Goal: Communication & Community: Share content

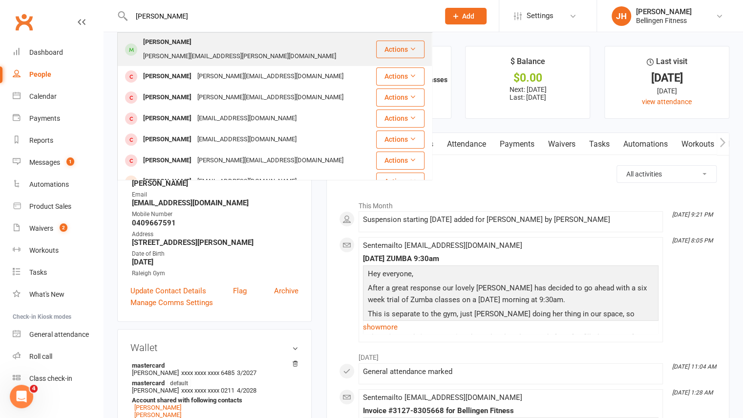
type input "[PERSON_NAME]"
click at [279, 43] on div "[PERSON_NAME] [PERSON_NAME][EMAIL_ADDRESS][PERSON_NAME][DOMAIN_NAME]" at bounding box center [246, 49] width 257 height 32
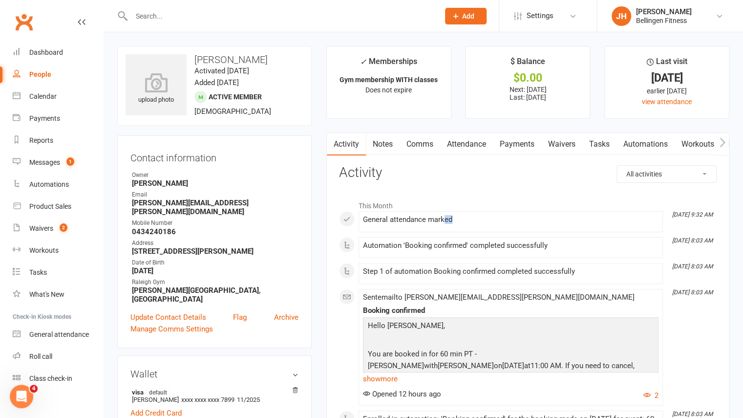
click at [451, 225] on div "General attendance marked" at bounding box center [511, 222] width 296 height 12
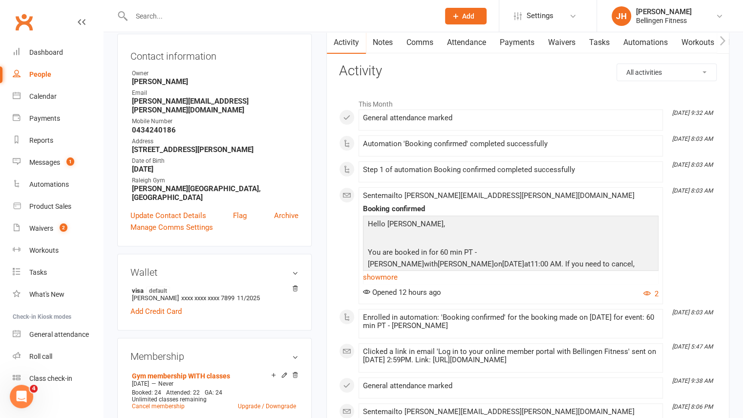
scroll to position [62, 0]
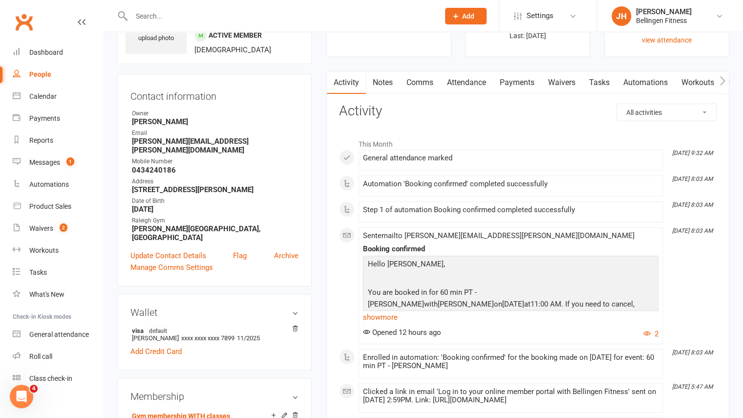
click at [372, 14] on input "text" at bounding box center [281, 16] width 304 height 14
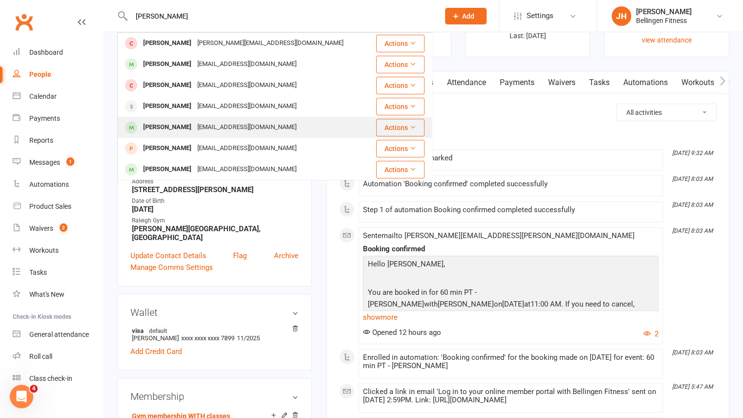
type input "[PERSON_NAME]"
click at [207, 123] on div "[EMAIL_ADDRESS][DOMAIN_NAME]" at bounding box center [247, 127] width 105 height 14
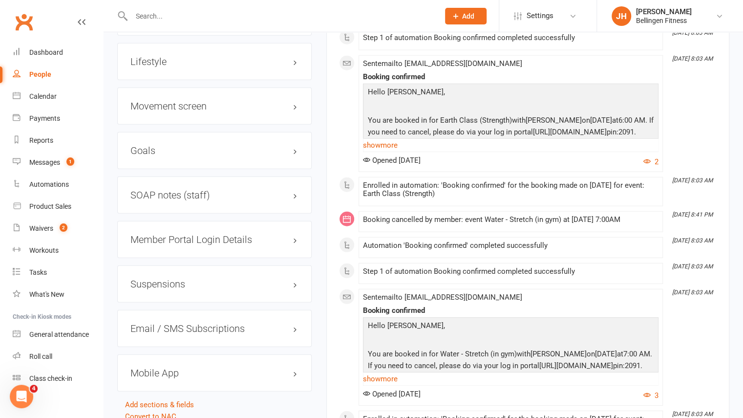
scroll to position [1476, 0]
click at [180, 283] on h3 "Suspensions" at bounding box center [215, 283] width 168 height 11
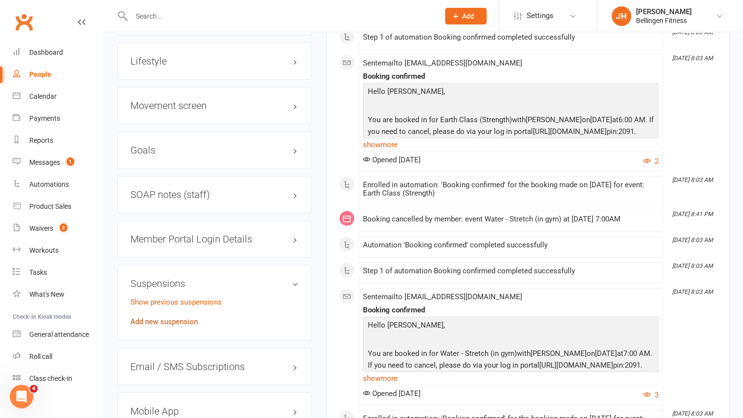
click at [167, 317] on link "Add new suspension" at bounding box center [164, 321] width 67 height 9
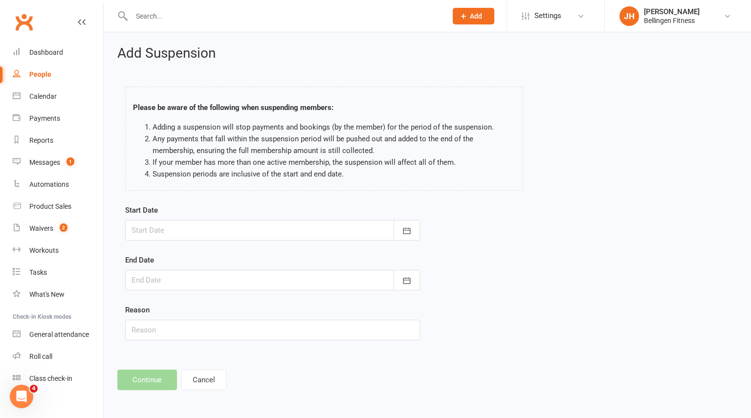
click at [212, 250] on form "Start Date [DATE] Sun Mon Tue Wed Thu Fri Sat 31 27 28 29 30 31 01 02 32 03 04 …" at bounding box center [272, 272] width 295 height 136
click at [408, 226] on icon "button" at bounding box center [407, 231] width 10 height 10
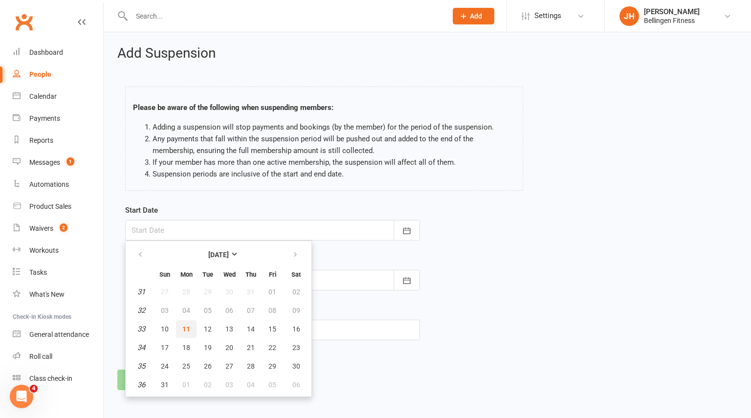
click at [189, 329] on span "11" at bounding box center [186, 329] width 8 height 8
type input "[DATE]"
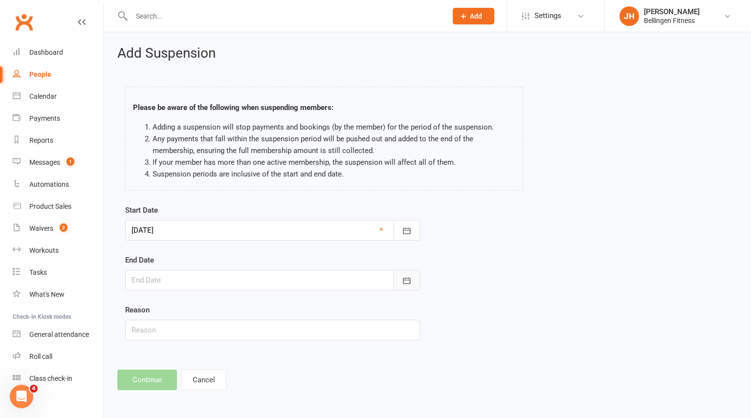
click at [408, 278] on icon "button" at bounding box center [407, 281] width 10 height 10
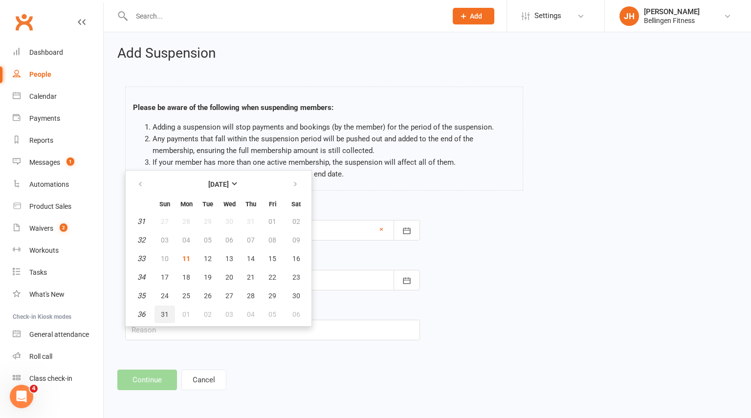
click at [170, 317] on button "31" at bounding box center [164, 315] width 21 height 18
type input "[DATE]"
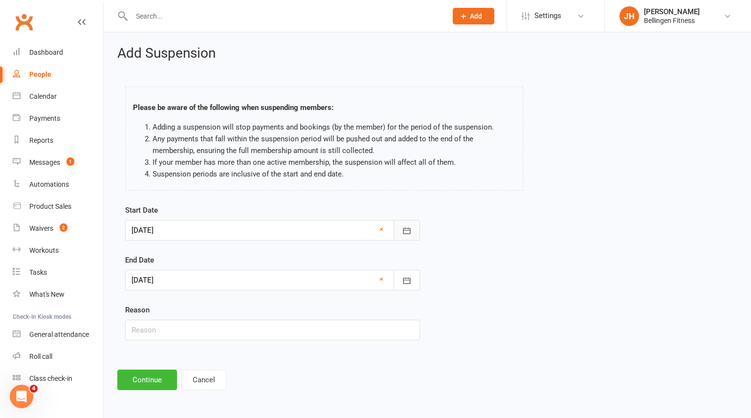
click at [409, 233] on icon "button" at bounding box center [406, 230] width 7 height 6
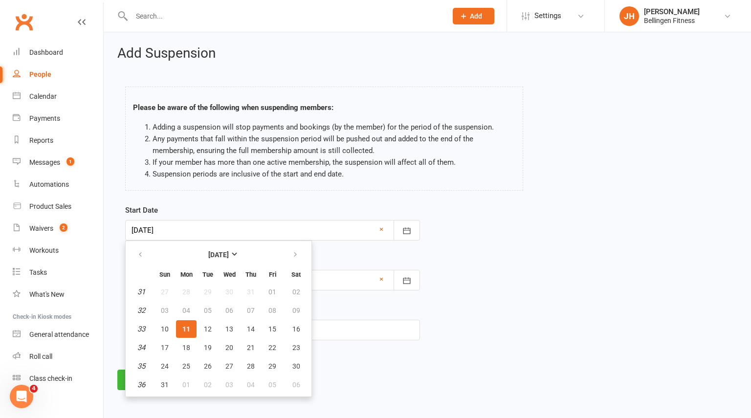
click at [361, 358] on div "Add Suspension Please be aware of the following when suspending members: Adding…" at bounding box center [427, 217] width 647 height 371
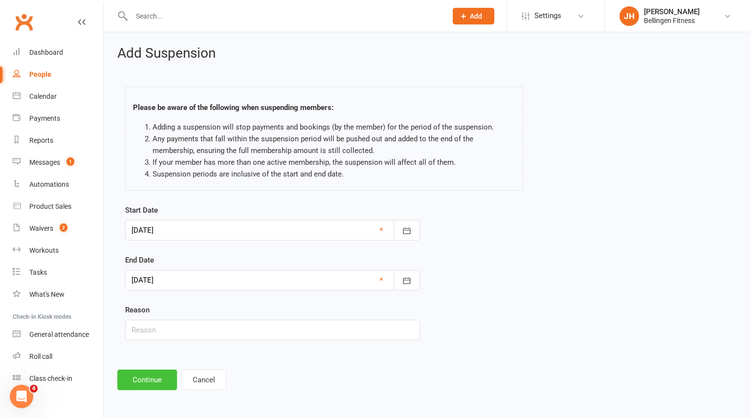
click at [146, 377] on button "Continue" at bounding box center [147, 380] width 60 height 21
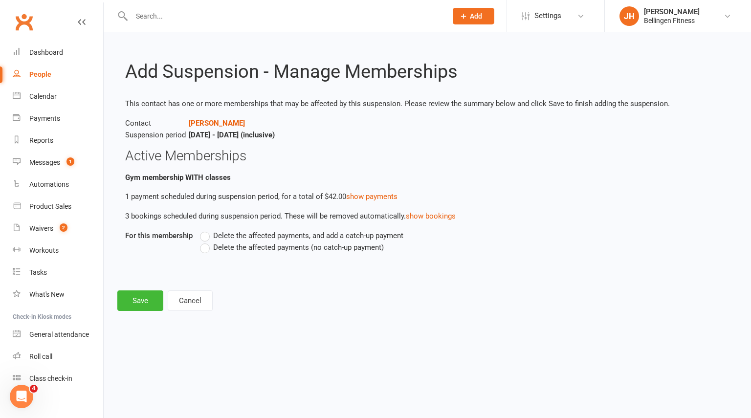
click at [283, 235] on span "Delete the affected payments, and add a catch-up payment" at bounding box center [308, 235] width 190 height 10
click at [206, 230] on input "Delete the affected payments, and add a catch-up payment" at bounding box center [203, 230] width 6 height 0
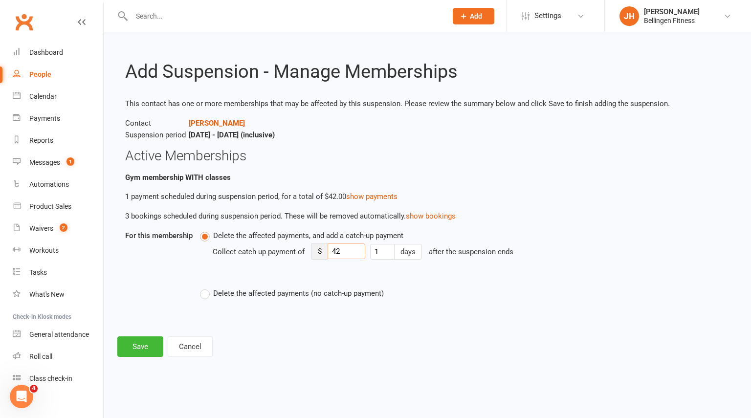
click at [345, 254] on input "42" at bounding box center [347, 251] width 38 height 16
type input "4"
type input "2"
type input "21"
click at [141, 349] on button "Save" at bounding box center [140, 346] width 46 height 21
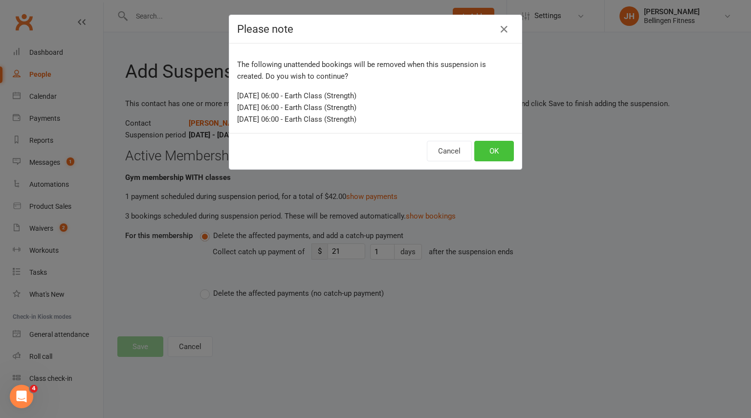
click at [501, 148] on button "OK" at bounding box center [494, 151] width 40 height 21
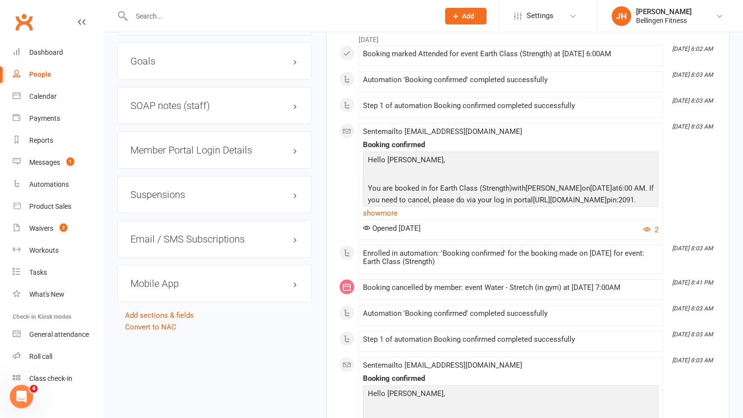
scroll to position [1567, 0]
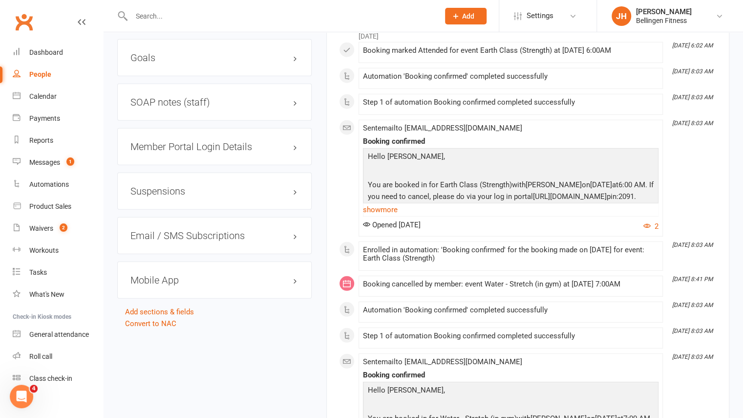
click at [184, 186] on h3 "Suspensions" at bounding box center [215, 191] width 168 height 11
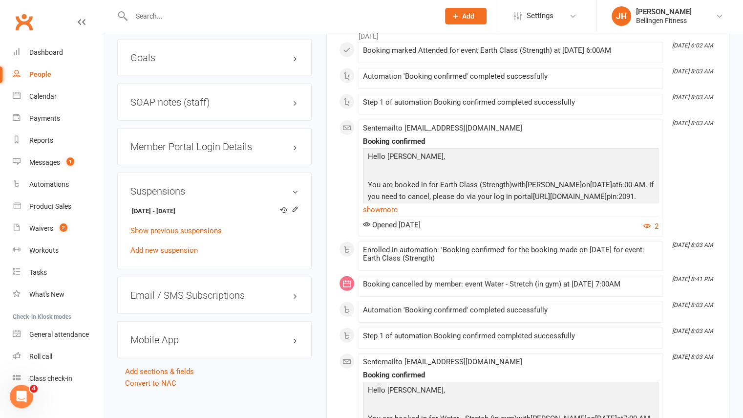
click at [368, 16] on input "text" at bounding box center [281, 16] width 304 height 14
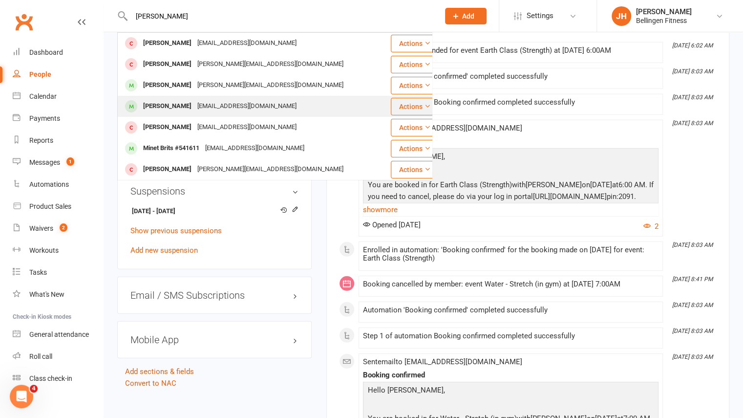
type input "[PERSON_NAME]"
click at [331, 110] on div "[PERSON_NAME] [EMAIL_ADDRESS][DOMAIN_NAME]" at bounding box center [254, 106] width 272 height 20
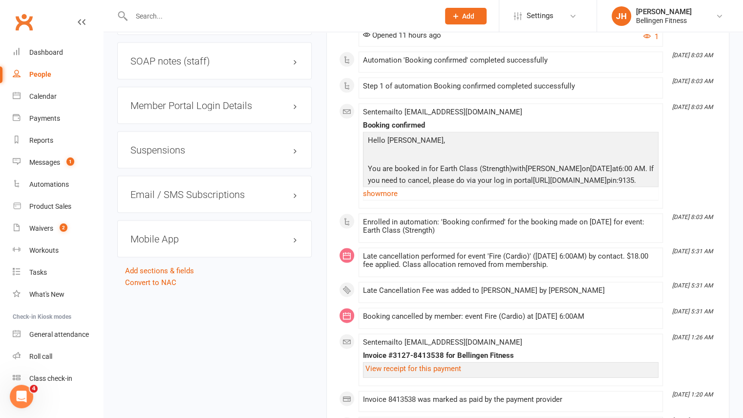
scroll to position [1115, 0]
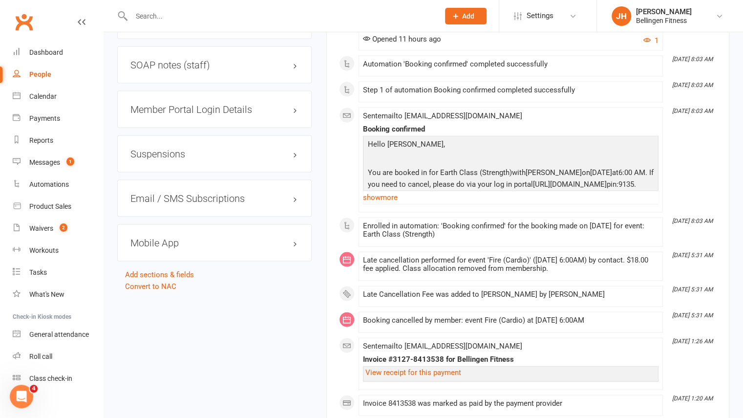
drag, startPoint x: 180, startPoint y: 149, endPoint x: 163, endPoint y: 148, distance: 17.1
click at [163, 149] on h3 "Suspensions" at bounding box center [215, 154] width 168 height 11
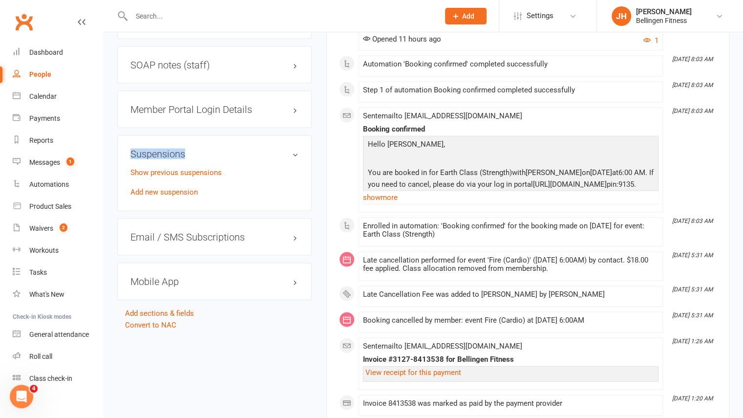
click at [163, 149] on h3 "Suspensions" at bounding box center [215, 154] width 168 height 11
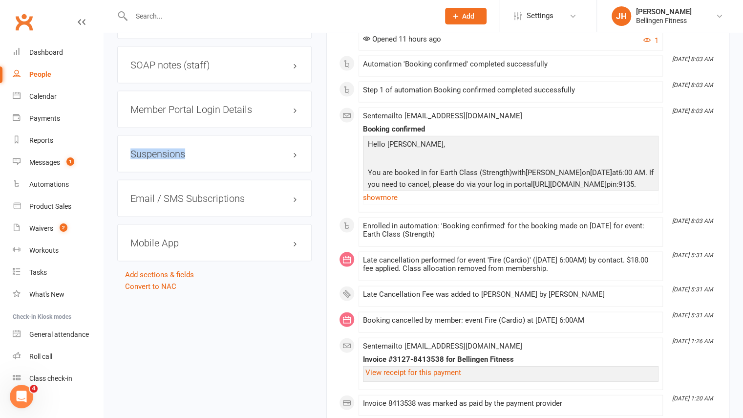
click at [163, 149] on h3 "Suspensions" at bounding box center [215, 154] width 168 height 11
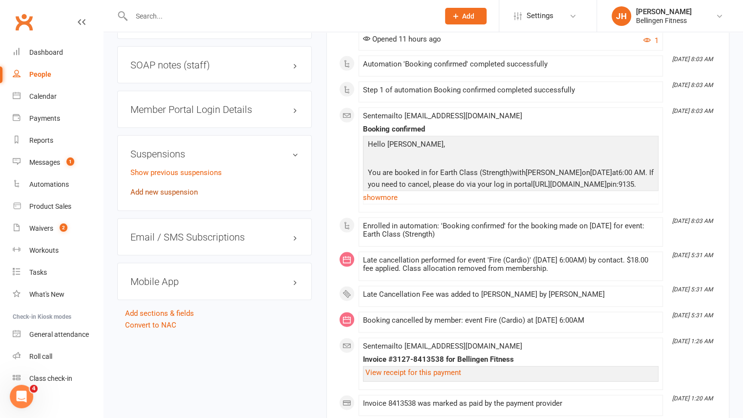
click at [163, 188] on link "Add new suspension" at bounding box center [164, 192] width 67 height 9
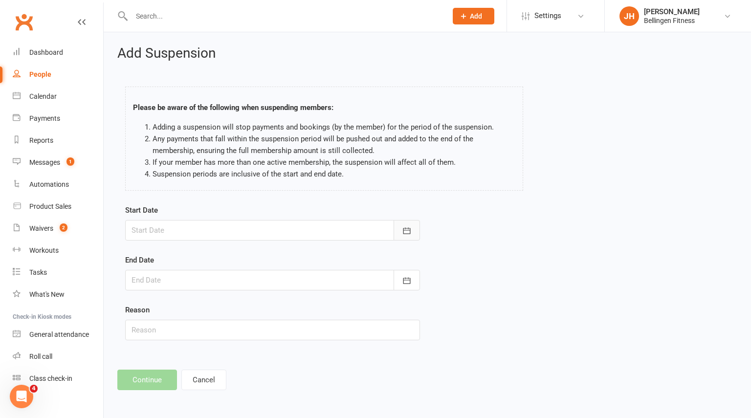
click at [414, 234] on button "button" at bounding box center [406, 230] width 26 height 21
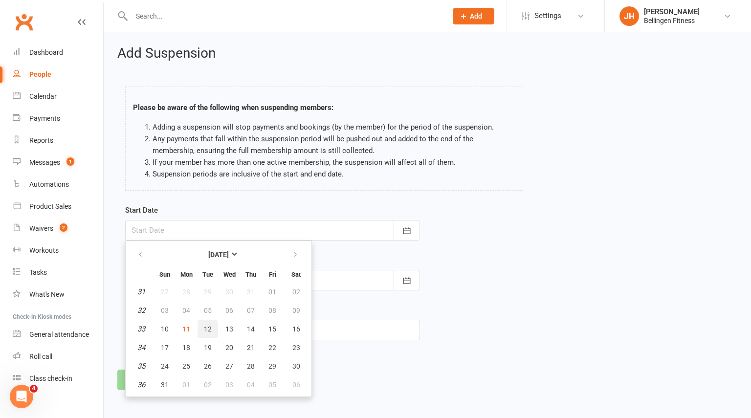
click at [207, 328] on span "12" at bounding box center [208, 329] width 8 height 8
type input "[DATE]"
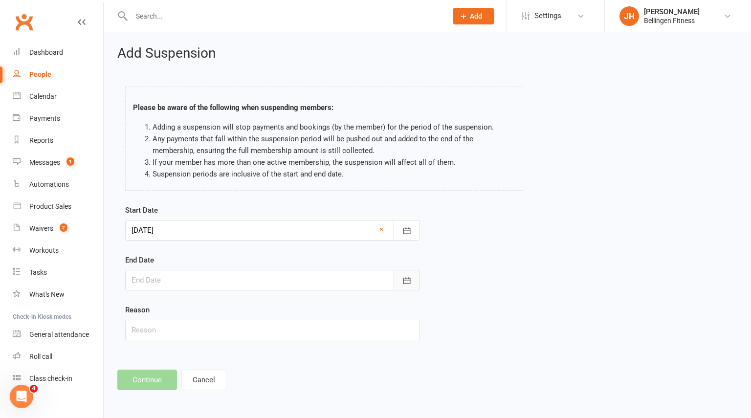
click at [398, 282] on button "button" at bounding box center [406, 280] width 26 height 21
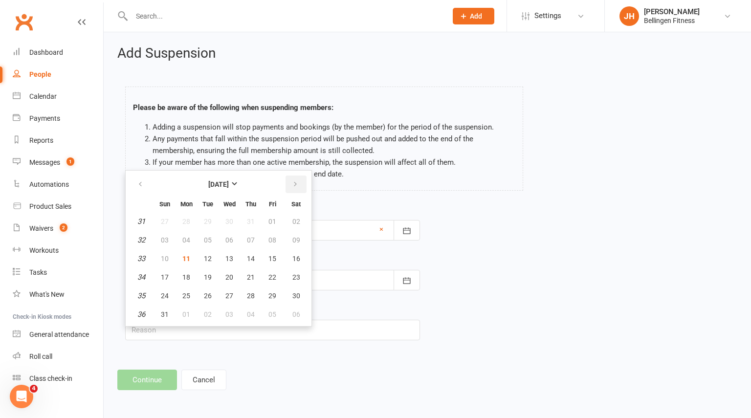
click at [295, 184] on icon "button" at bounding box center [295, 184] width 7 height 8
click at [212, 308] on button "07" at bounding box center [207, 315] width 21 height 18
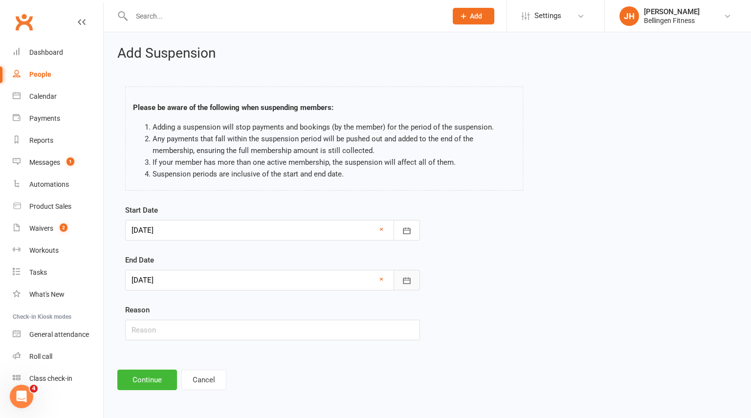
click at [405, 277] on icon "button" at bounding box center [407, 281] width 10 height 10
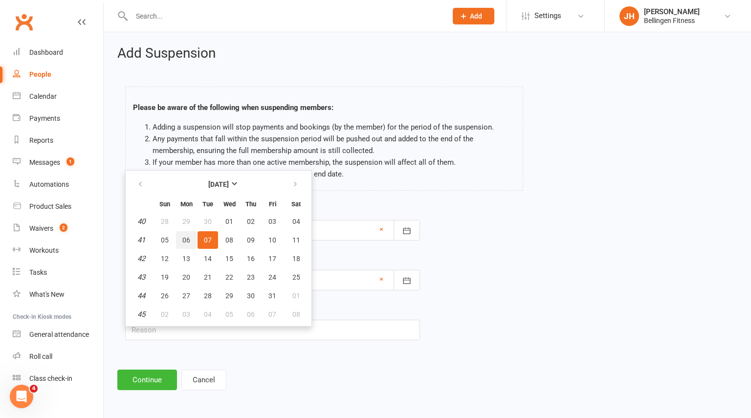
click at [190, 241] on span "06" at bounding box center [186, 240] width 8 height 8
type input "[DATE]"
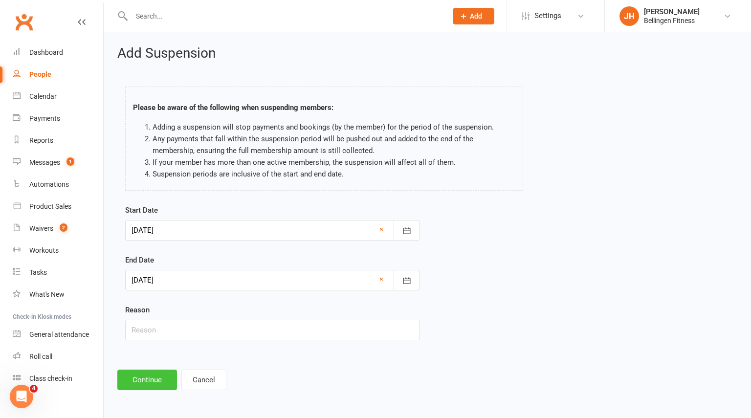
click at [157, 379] on button "Continue" at bounding box center [147, 380] width 60 height 21
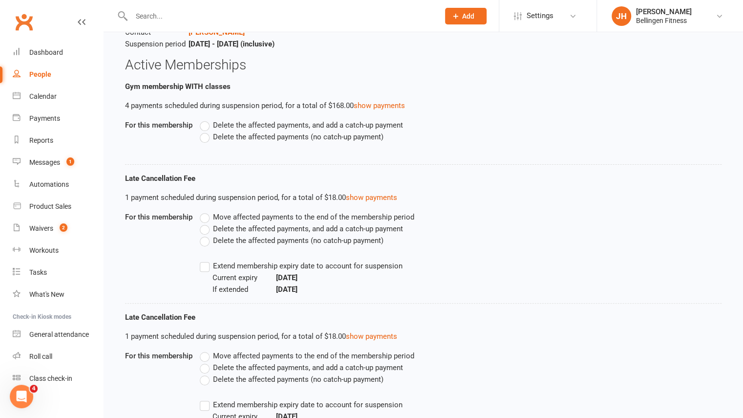
scroll to position [91, 0]
click at [202, 240] on label "Delete the affected payments (no catch-up payment)" at bounding box center [292, 240] width 184 height 12
click at [202, 234] on input "Delete the affected payments (no catch-up payment)" at bounding box center [203, 234] width 6 height 0
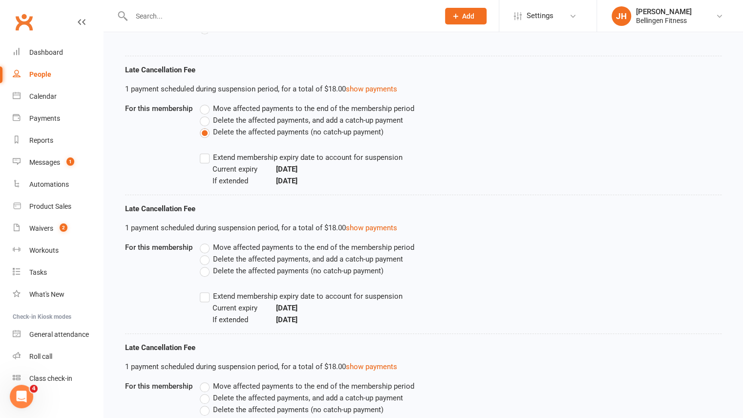
scroll to position [203, 0]
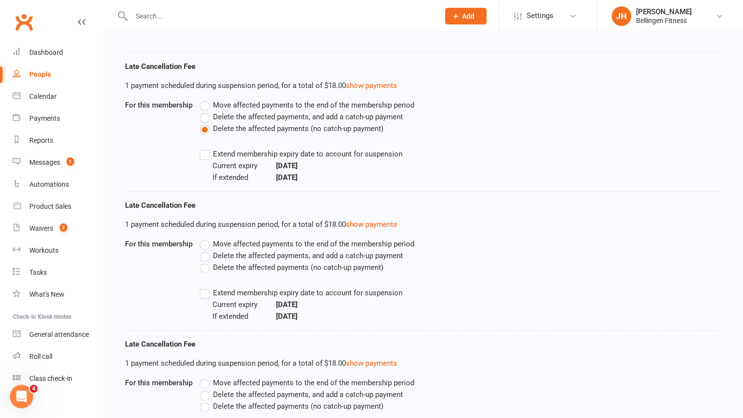
click at [206, 270] on label "Delete the affected payments (no catch-up payment)" at bounding box center [292, 268] width 184 height 12
click at [206, 262] on input "Delete the affected payments (no catch-up payment)" at bounding box center [203, 262] width 6 height 0
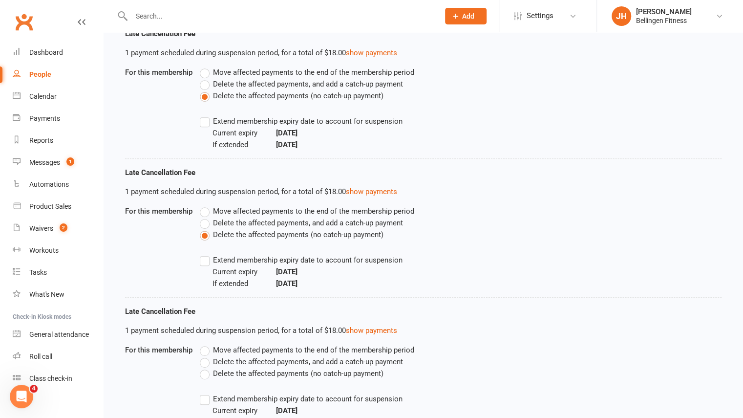
scroll to position [239, 0]
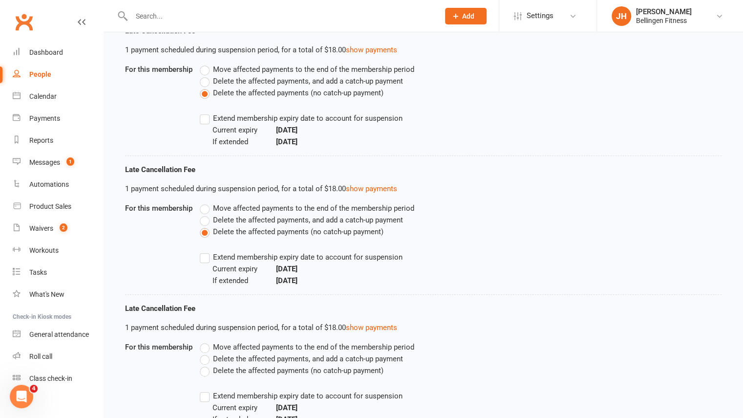
click at [202, 259] on label "Extend membership expiry date to account for suspension" at bounding box center [301, 257] width 203 height 12
click at [202, 251] on input "Extend membership expiry date to account for suspension" at bounding box center [203, 251] width 6 height 0
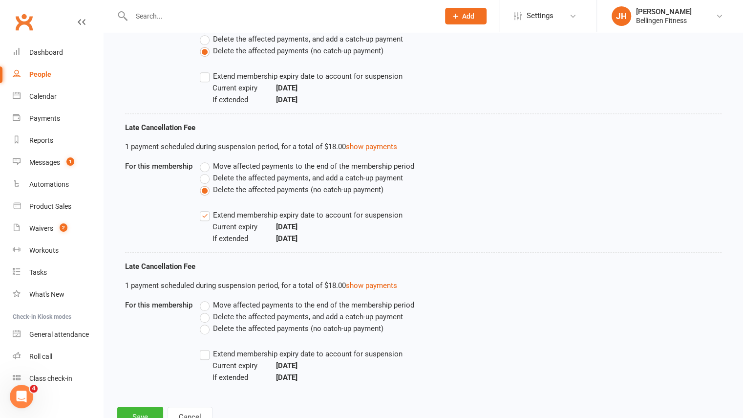
scroll to position [316, 0]
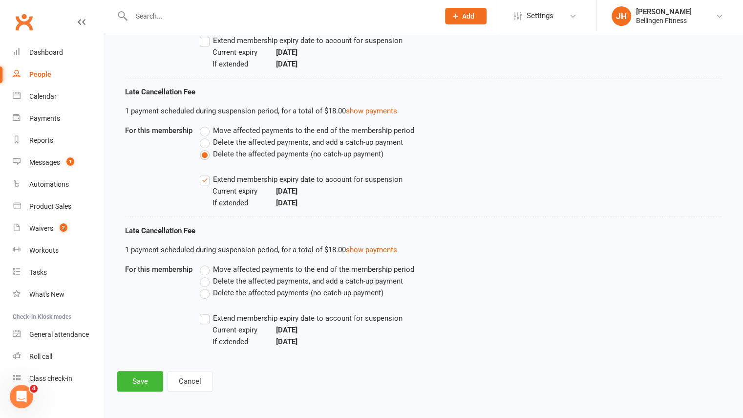
click at [207, 291] on label "Delete the affected payments (no catch-up payment)" at bounding box center [292, 293] width 184 height 12
click at [206, 287] on input "Delete the affected payments (no catch-up payment)" at bounding box center [203, 287] width 6 height 0
click at [201, 320] on label "Extend membership expiry date to account for suspension" at bounding box center [301, 318] width 203 height 12
click at [201, 312] on input "Extend membership expiry date to account for suspension" at bounding box center [203, 312] width 6 height 0
click at [147, 381] on button "Save" at bounding box center [140, 381] width 46 height 21
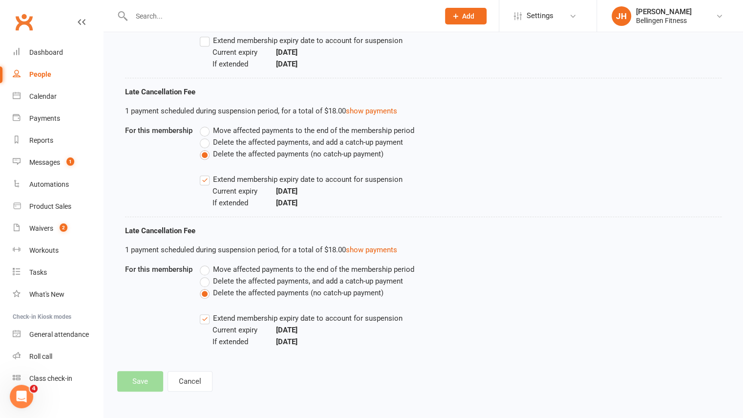
scroll to position [335, 0]
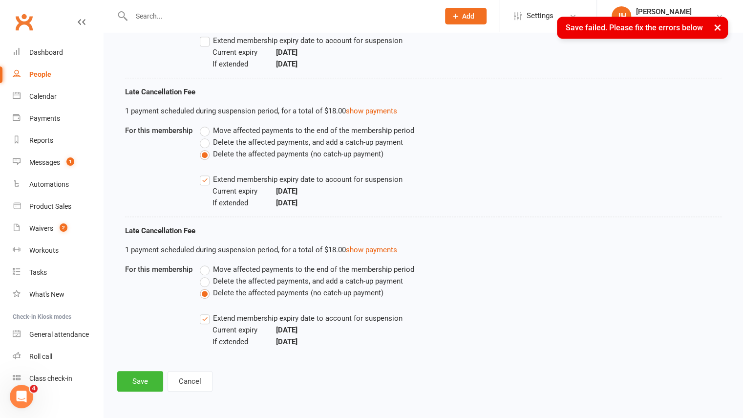
click at [206, 322] on label "Extend membership expiry date to account for suspension" at bounding box center [301, 318] width 203 height 12
click at [206, 312] on input "Extend membership expiry date to account for suspension" at bounding box center [203, 312] width 6 height 0
click at [208, 181] on label "Extend membership expiry date to account for suspension" at bounding box center [301, 180] width 203 height 12
click at [206, 174] on input "Extend membership expiry date to account for suspension" at bounding box center [203, 174] width 6 height 0
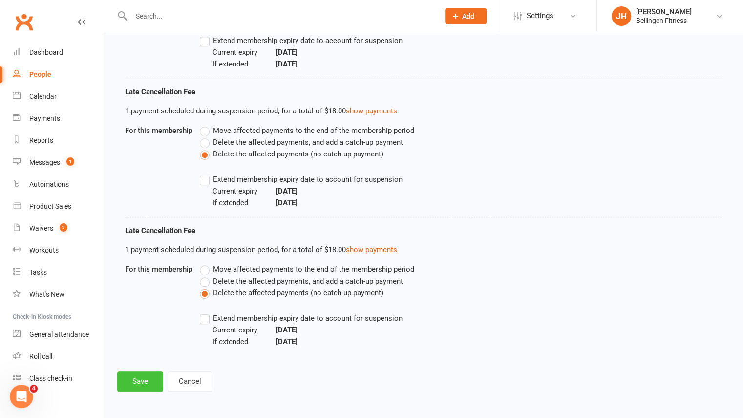
click at [136, 371] on button "Save" at bounding box center [140, 381] width 46 height 21
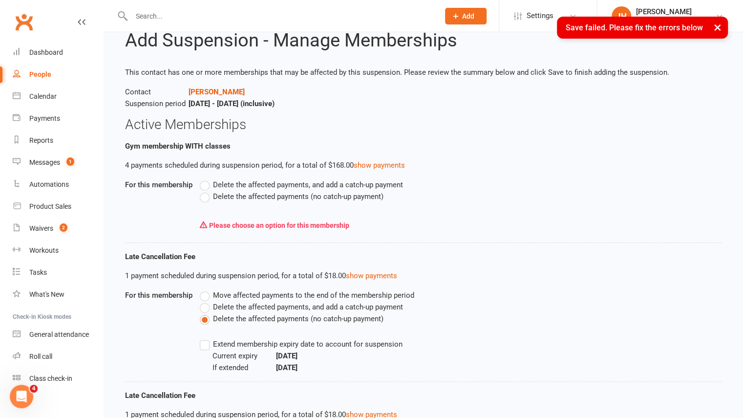
scroll to position [31, 0]
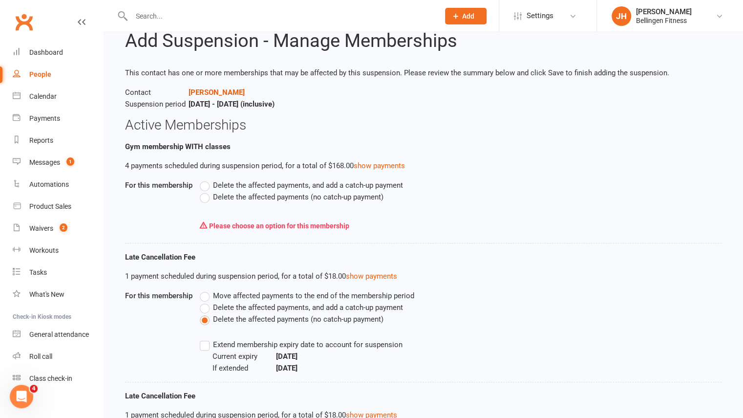
click at [206, 198] on label "Delete the affected payments (no catch-up payment)" at bounding box center [292, 197] width 184 height 12
click at [206, 191] on input "Delete the affected payments (no catch-up payment)" at bounding box center [203, 191] width 6 height 0
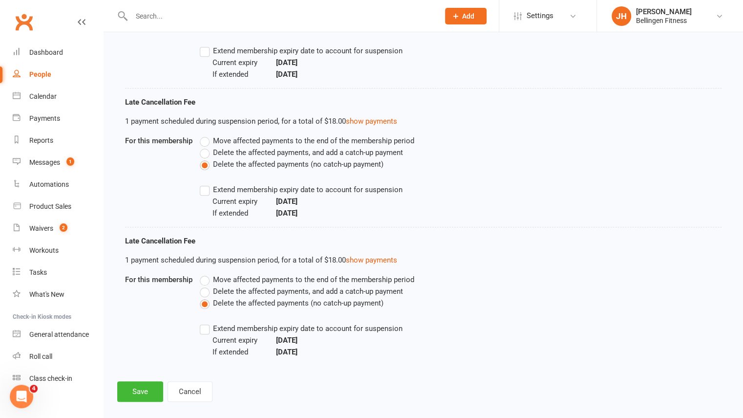
scroll to position [327, 0]
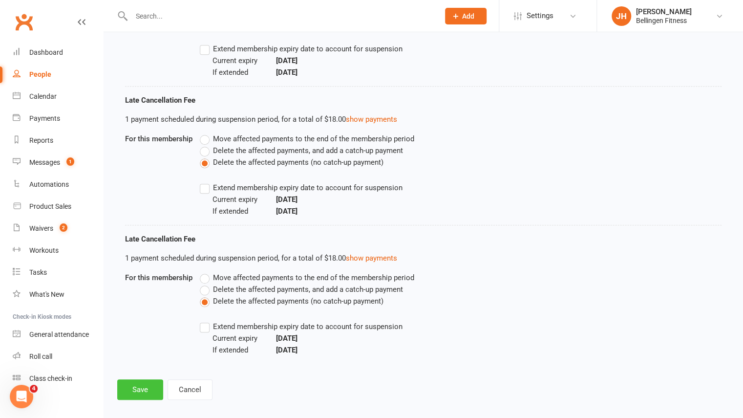
click at [141, 390] on button "Save" at bounding box center [140, 389] width 46 height 21
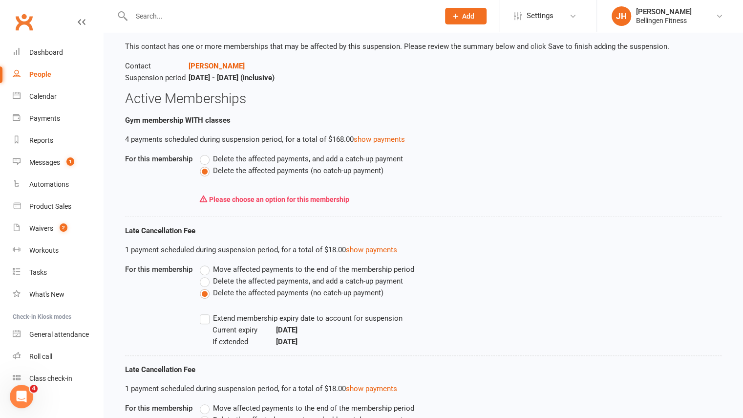
scroll to position [57, 0]
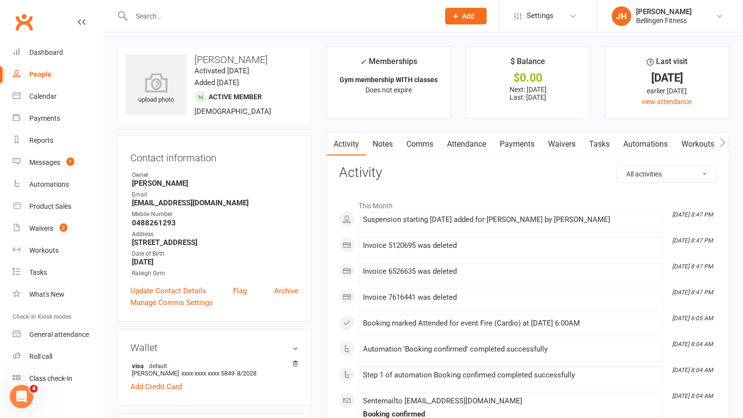
click at [202, 20] on input "text" at bounding box center [281, 16] width 304 height 14
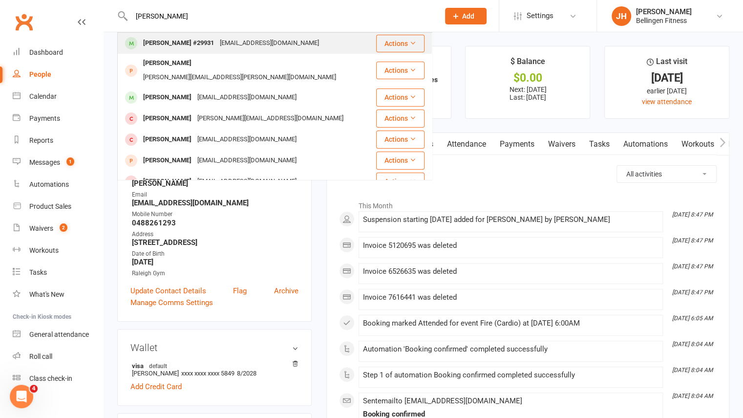
type input "[PERSON_NAME]"
click at [189, 43] on div "[PERSON_NAME] #29931" at bounding box center [178, 43] width 77 height 14
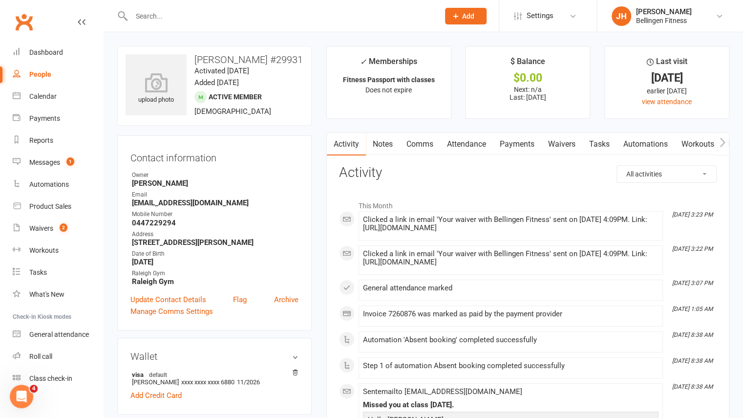
click at [571, 146] on link "Waivers" at bounding box center [562, 144] width 41 height 22
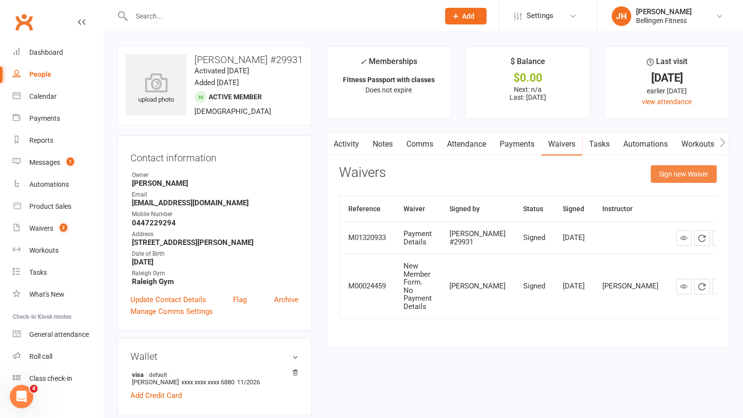
click at [677, 166] on button "Sign new Waiver" at bounding box center [684, 174] width 66 height 18
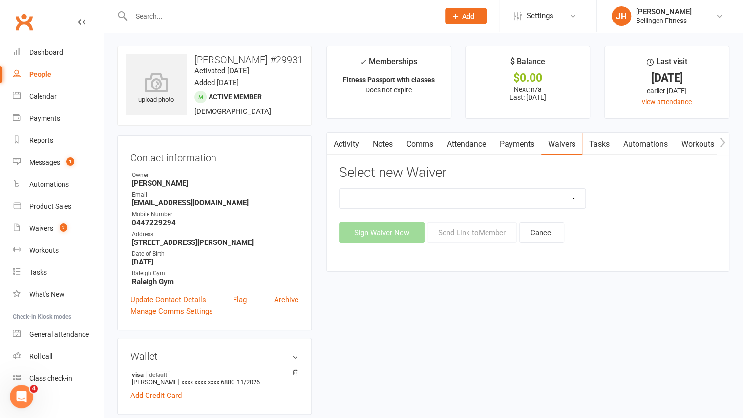
click at [580, 196] on select "Initial Assessment Membership Sign Up Parq Payment Details" at bounding box center [463, 199] width 246 height 20
select select "797"
click at [340, 189] on select "Initial Assessment Membership Sign Up Parq Payment Details" at bounding box center [463, 199] width 246 height 20
click at [485, 227] on button "Send Link to Member" at bounding box center [472, 232] width 90 height 21
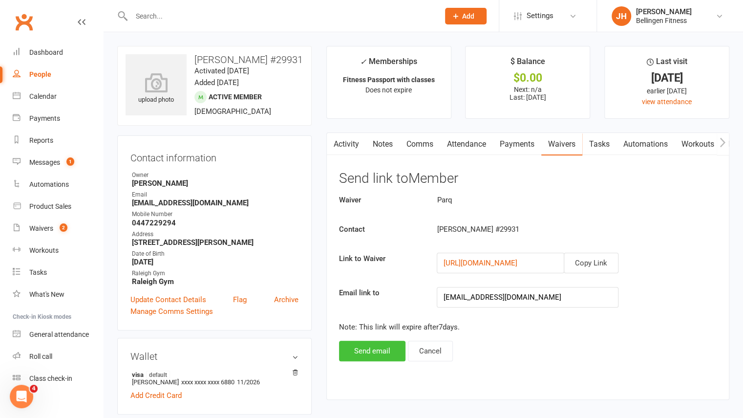
click at [380, 350] on button "Send email" at bounding box center [372, 351] width 66 height 21
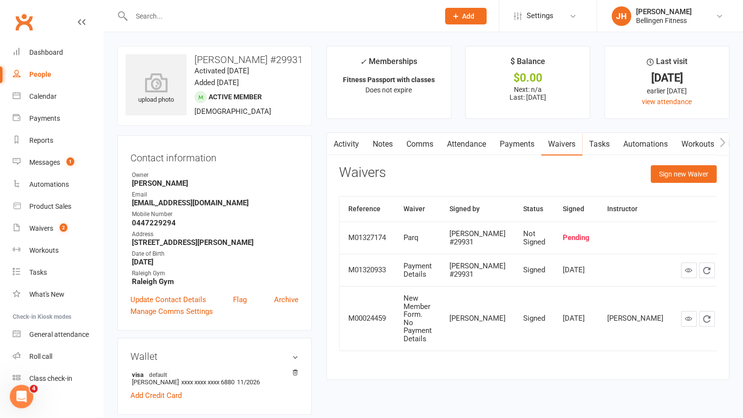
click at [317, 22] on input "text" at bounding box center [281, 16] width 304 height 14
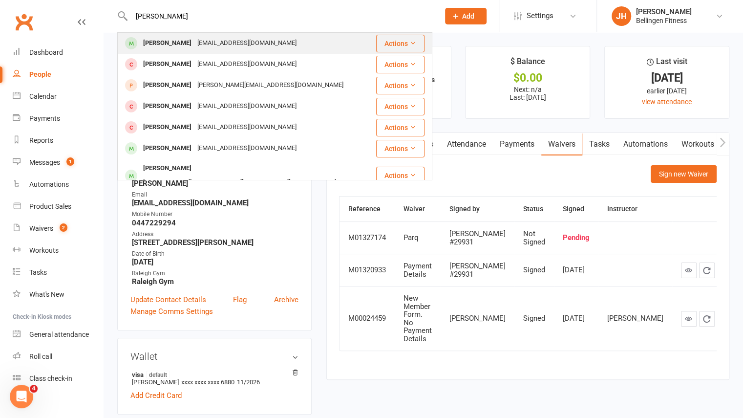
type input "[PERSON_NAME]"
click at [281, 49] on div "[PERSON_NAME] [PERSON_NAME][EMAIL_ADDRESS][DOMAIN_NAME]" at bounding box center [246, 43] width 257 height 20
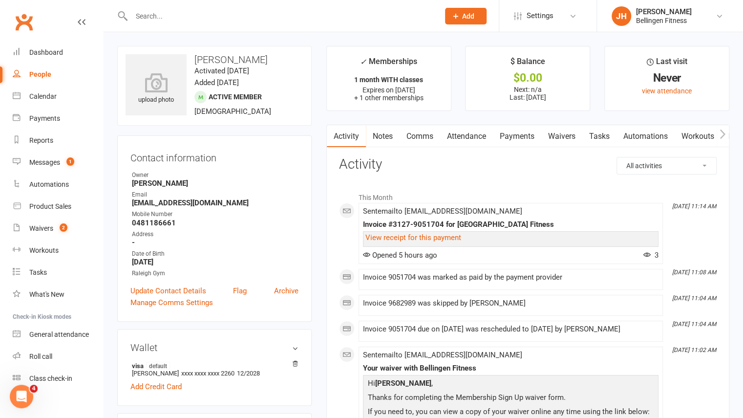
click at [523, 131] on link "Payments" at bounding box center [517, 136] width 48 height 22
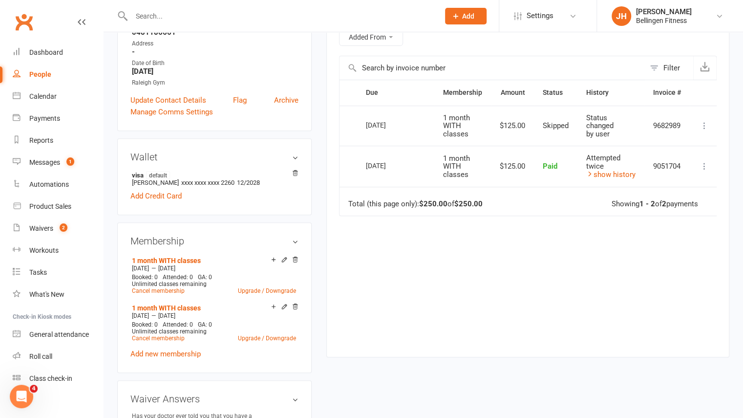
scroll to position [192, 0]
click at [295, 257] on icon at bounding box center [295, 258] width 7 height 7
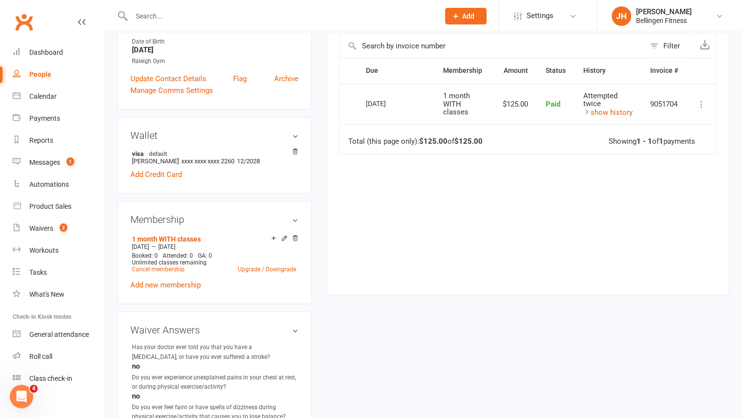
scroll to position [213, 0]
click at [56, 229] on count-badge "2" at bounding box center [61, 228] width 13 height 8
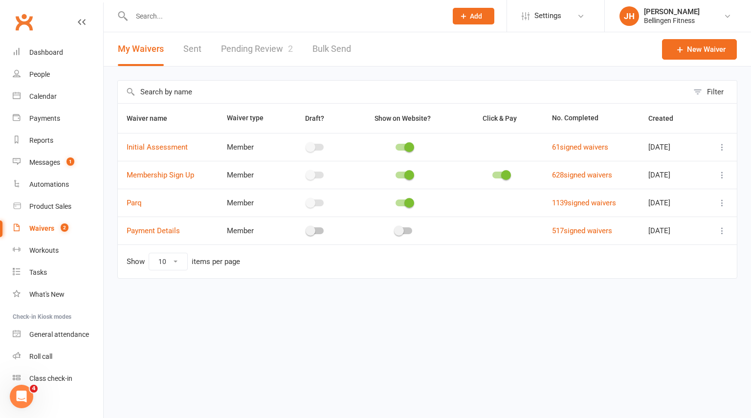
click at [262, 47] on link "Pending Review 2" at bounding box center [257, 49] width 72 height 34
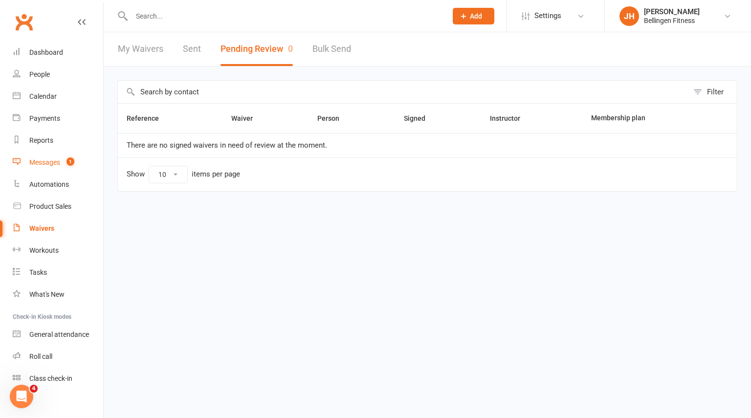
click at [55, 157] on link "Messages 1" at bounding box center [58, 163] width 90 height 22
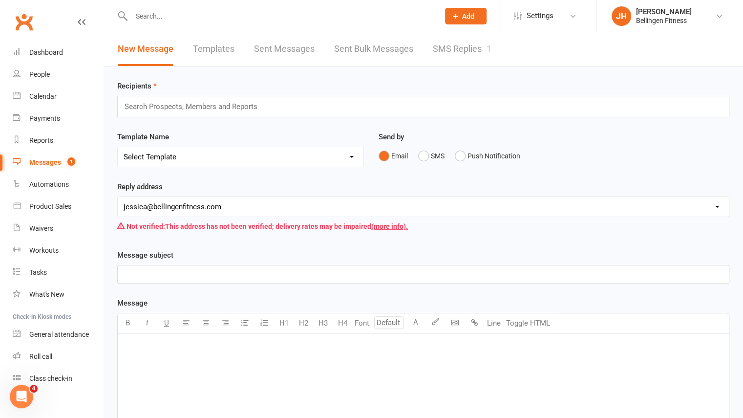
click at [206, 14] on input "text" at bounding box center [281, 16] width 304 height 14
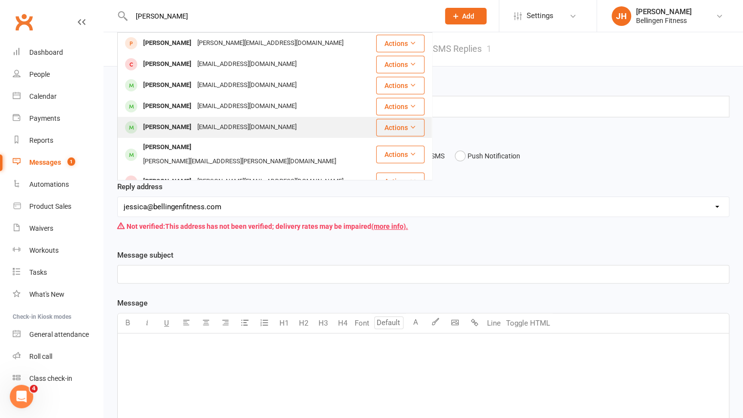
type input "[PERSON_NAME]"
click at [187, 130] on div "[PERSON_NAME]" at bounding box center [167, 127] width 54 height 14
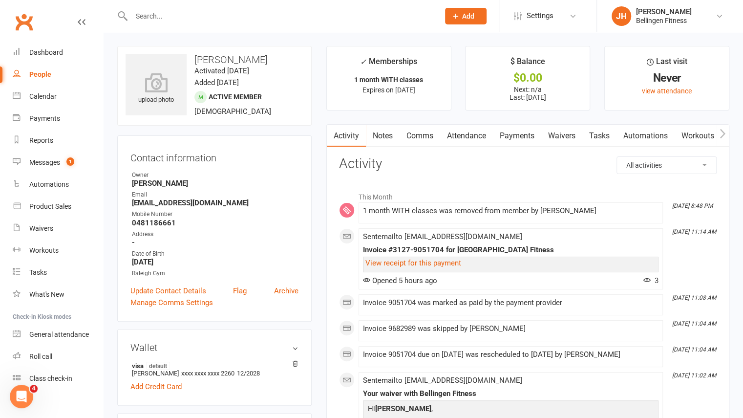
click at [523, 140] on link "Payments" at bounding box center [517, 136] width 48 height 22
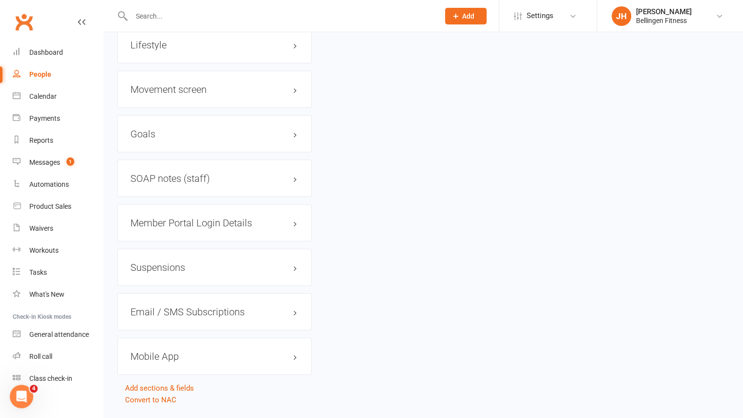
scroll to position [1248, 0]
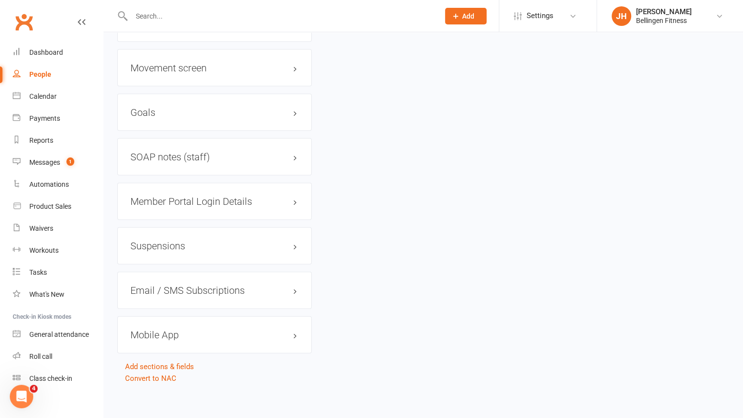
click at [179, 333] on h3 "Mobile App" at bounding box center [215, 334] width 168 height 11
click at [173, 351] on div at bounding box center [167, 354] width 17 height 7
click at [159, 353] on input "checkbox" at bounding box center [159, 353] width 0 height 0
click at [170, 395] on link "Manage Settings" at bounding box center [158, 399] width 55 height 9
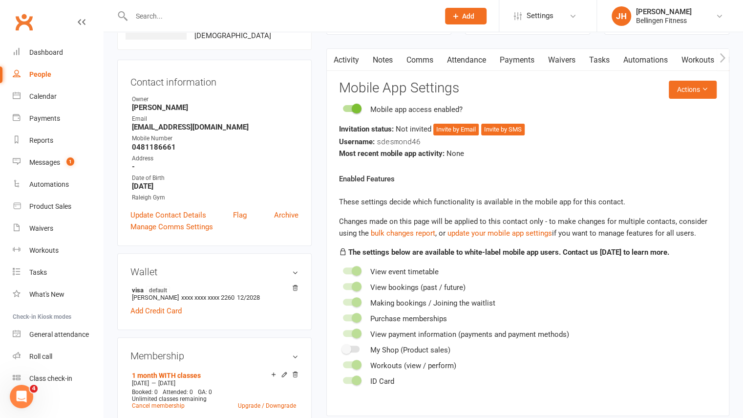
scroll to position [74, 0]
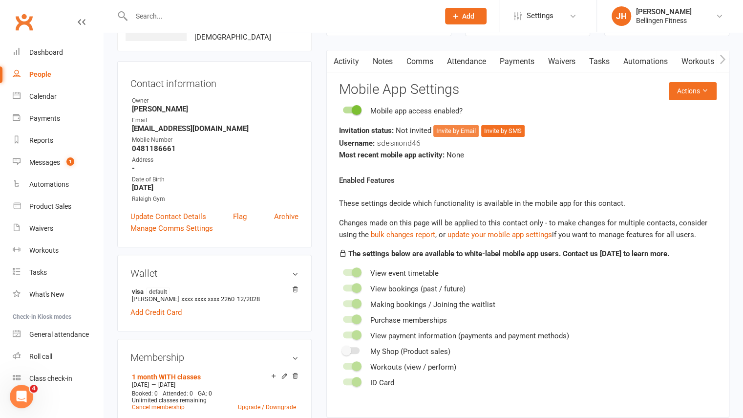
click at [470, 129] on button "Invite by Email" at bounding box center [456, 131] width 45 height 12
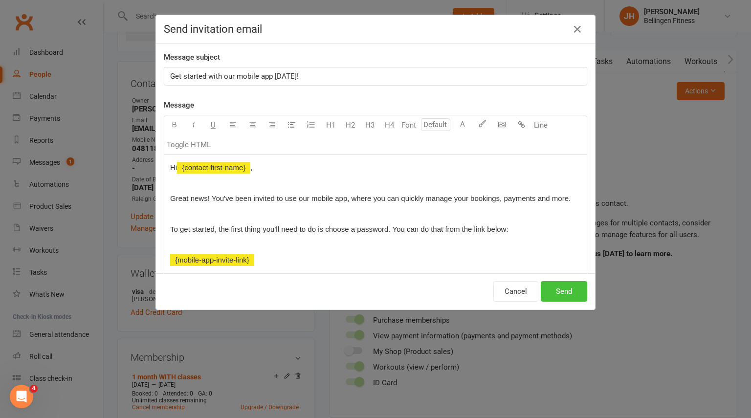
click at [565, 291] on button "Send" at bounding box center [564, 291] width 46 height 21
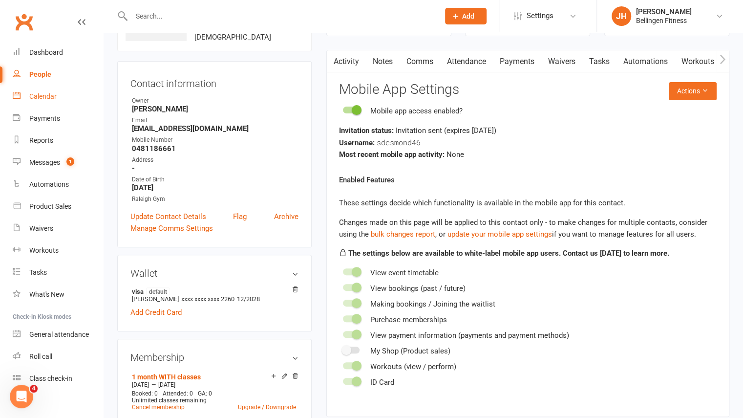
click at [51, 98] on div "Calendar" at bounding box center [42, 96] width 27 height 8
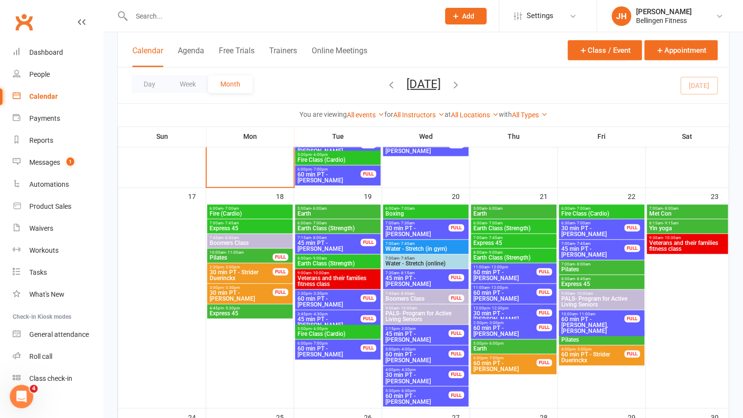
scroll to position [734, 0]
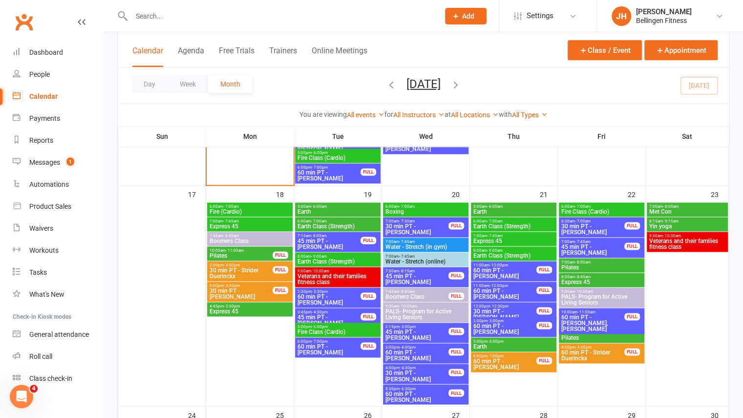
click at [608, 333] on span "10:00am - 11:00am" at bounding box center [602, 332] width 82 height 4
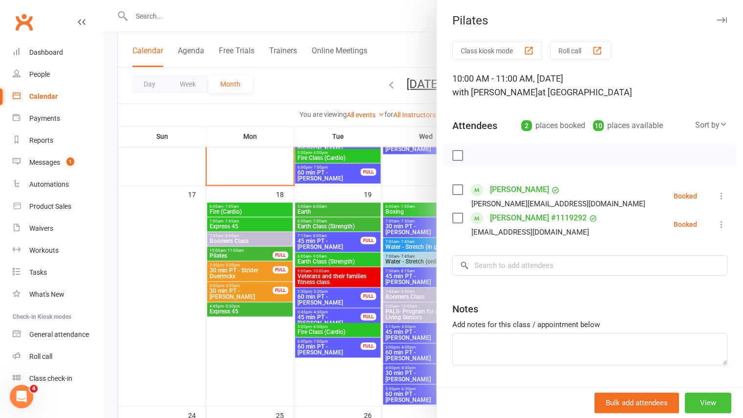
click at [689, 404] on button "View" at bounding box center [708, 403] width 46 height 21
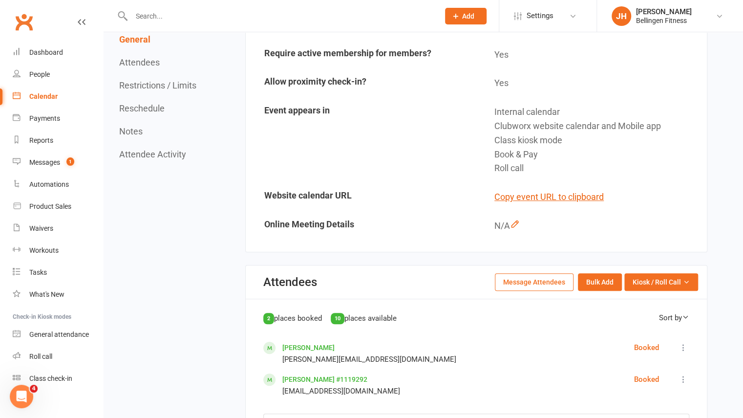
scroll to position [265, 0]
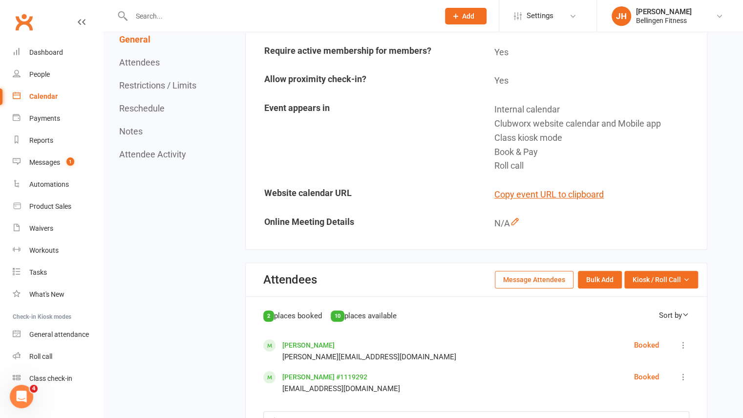
click at [563, 275] on button "Message Attendees" at bounding box center [534, 280] width 79 height 18
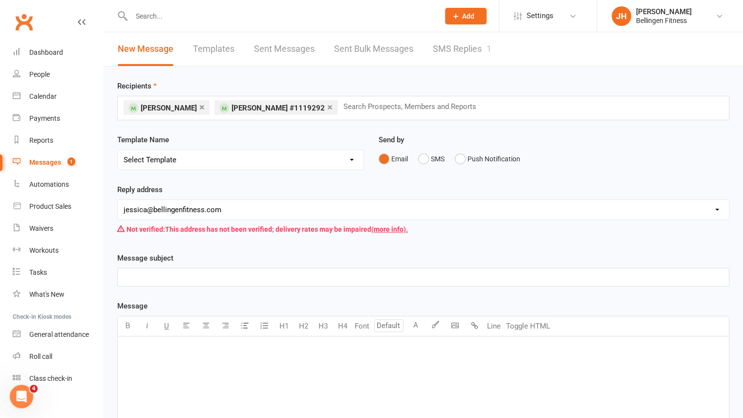
click at [295, 269] on div "﻿" at bounding box center [424, 277] width 612 height 18
drag, startPoint x: 224, startPoint y: 272, endPoint x: 417, endPoint y: 284, distance: 193.4
click at [417, 284] on div "Pilates [DATE] 22nd - CancelledCara will be away at 10am [DATE]." at bounding box center [424, 277] width 612 height 18
click at [338, 346] on p "﻿" at bounding box center [424, 349] width 600 height 12
paste div
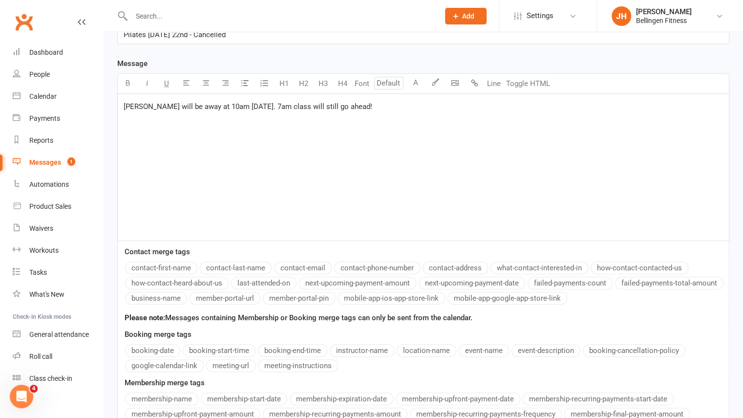
scroll to position [243, 0]
drag, startPoint x: 211, startPoint y: 101, endPoint x: 260, endPoint y: 99, distance: 48.9
click at [260, 101] on span "[PERSON_NAME] will be away at 10am [DATE]. 7am class will still go ahead!" at bounding box center [248, 105] width 249 height 9
click at [132, 80] on button "button" at bounding box center [128, 83] width 20 height 20
click at [220, 306] on div "Contact merge tags contact-first-name contact-last-name contact-email contact-p…" at bounding box center [423, 342] width 612 height 205
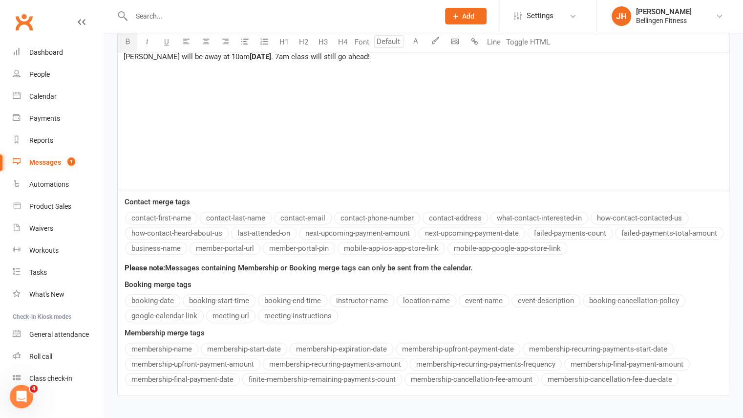
scroll to position [353, 0]
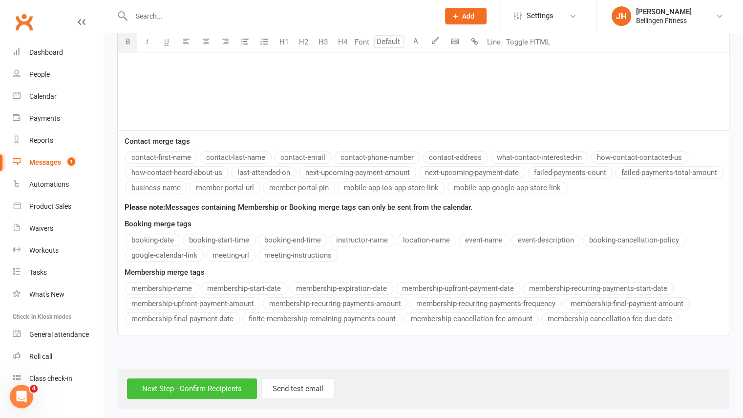
click at [208, 378] on input "Next Step - Confirm Recipients" at bounding box center [192, 388] width 130 height 21
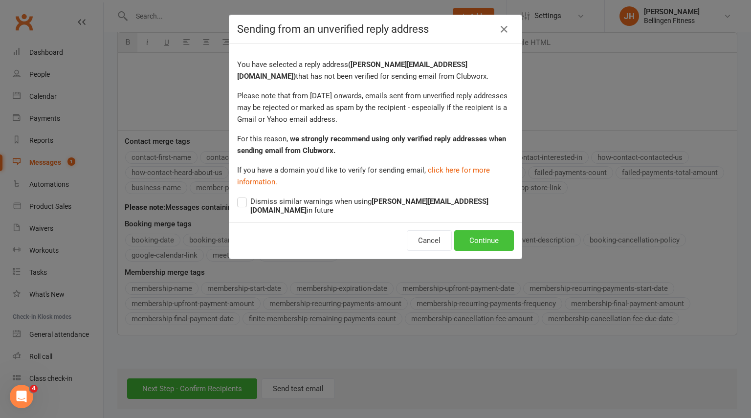
click at [486, 234] on button "Continue" at bounding box center [484, 240] width 60 height 21
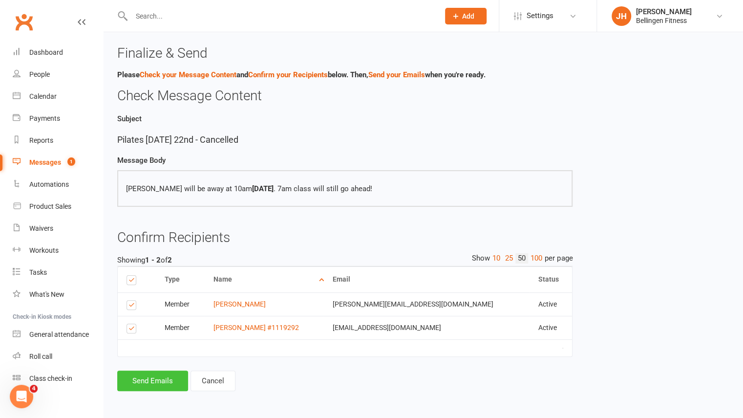
click at [161, 391] on button "Send Emails" at bounding box center [152, 381] width 71 height 21
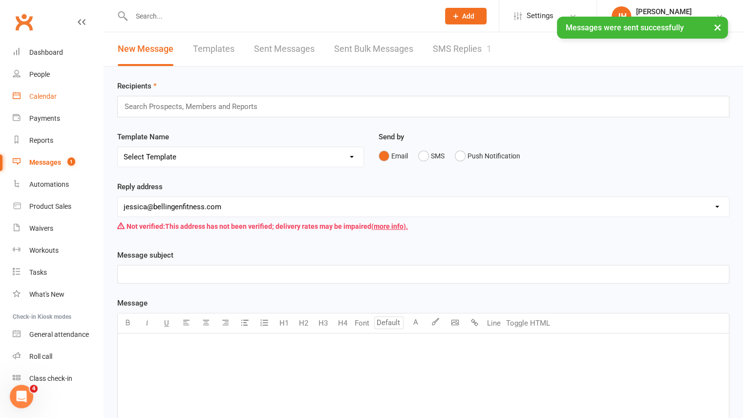
click at [56, 100] on link "Calendar" at bounding box center [58, 97] width 90 height 22
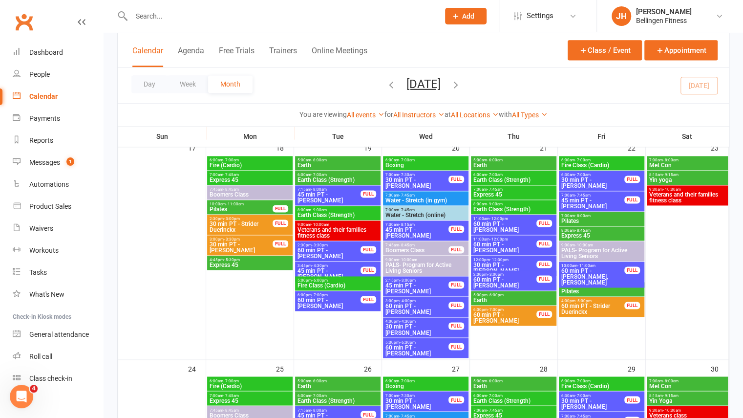
scroll to position [780, 0]
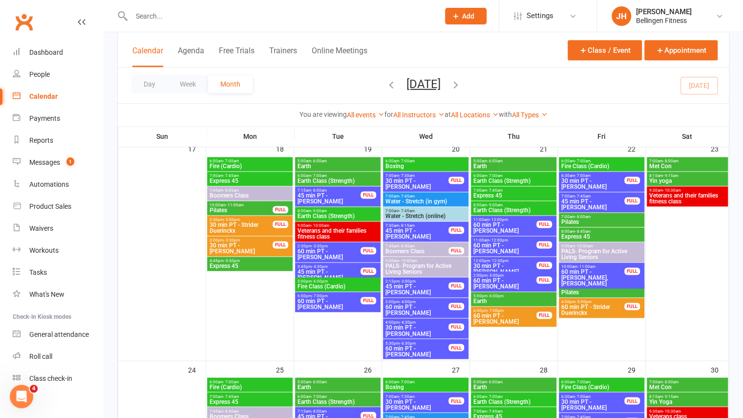
click at [592, 219] on span "Pilates" at bounding box center [602, 222] width 82 height 6
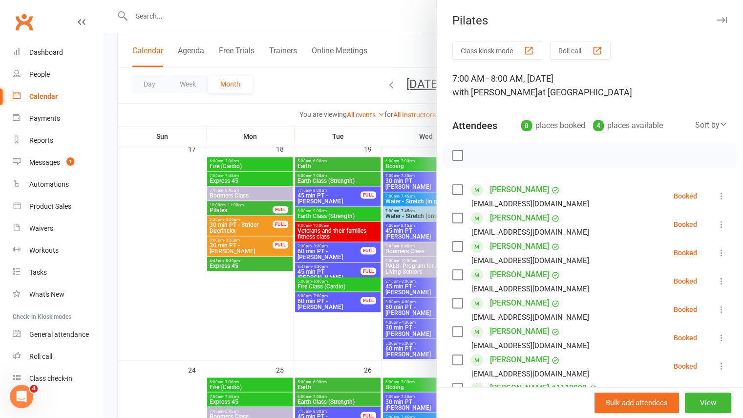
click at [716, 23] on button "button" at bounding box center [722, 20] width 12 height 12
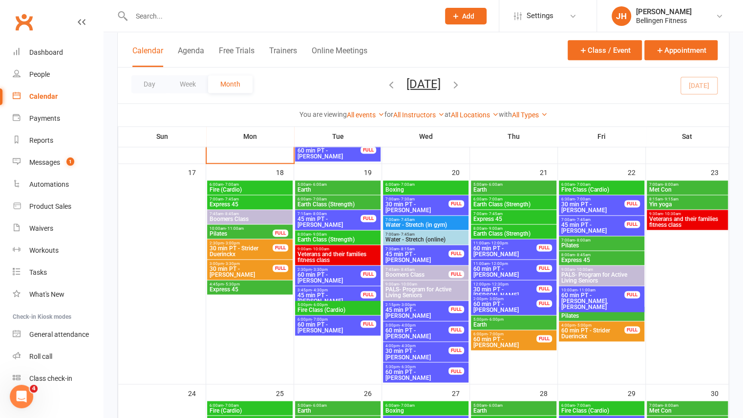
scroll to position [758, 0]
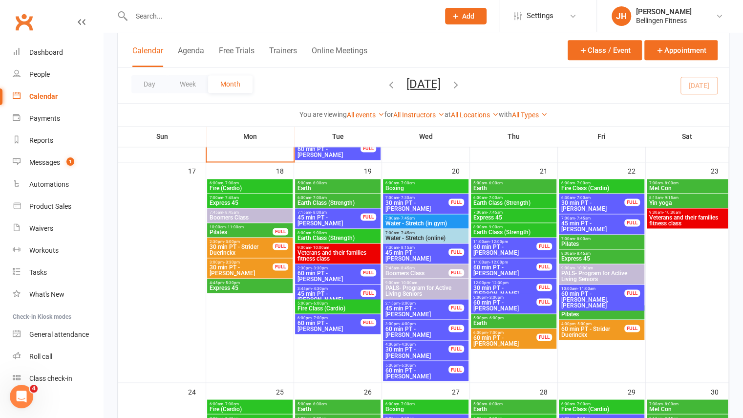
click at [593, 314] on span "Pilates" at bounding box center [602, 314] width 82 height 6
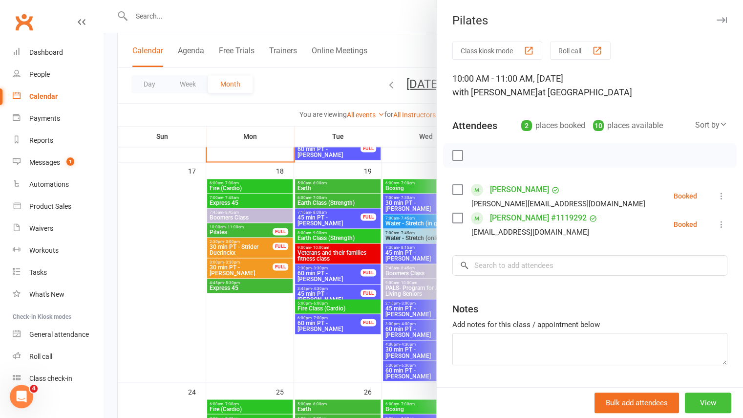
click at [685, 399] on button "View" at bounding box center [708, 403] width 46 height 21
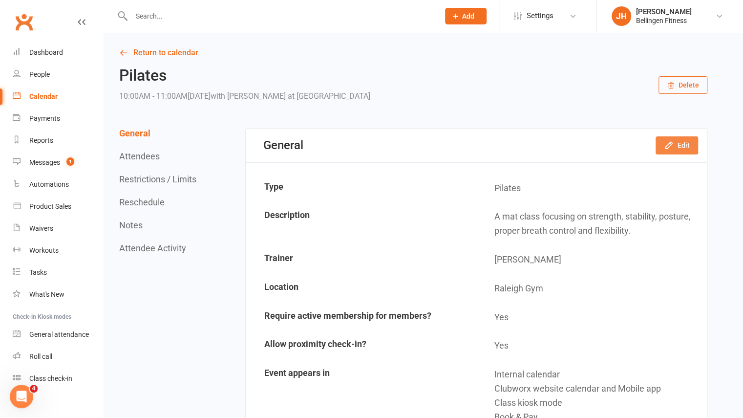
click at [682, 153] on button "Edit" at bounding box center [677, 145] width 43 height 18
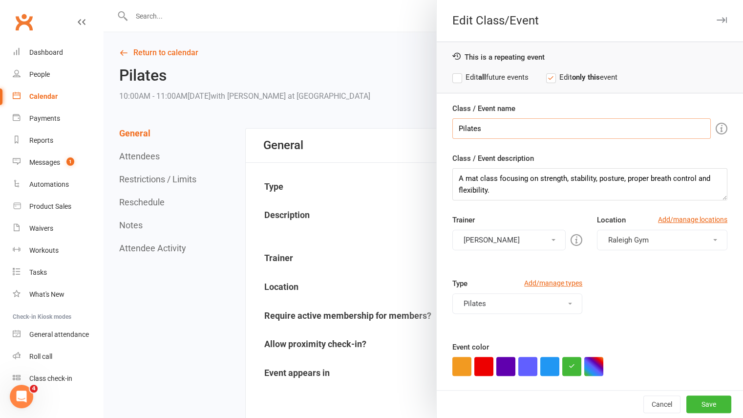
click at [555, 122] on input "Pilates" at bounding box center [582, 128] width 259 height 21
type input "Pilates CANCELLED Cara away"
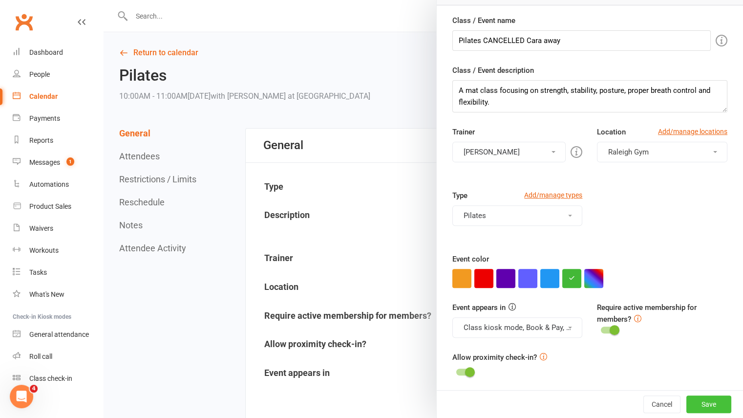
click at [694, 402] on button "Save" at bounding box center [709, 404] width 45 height 18
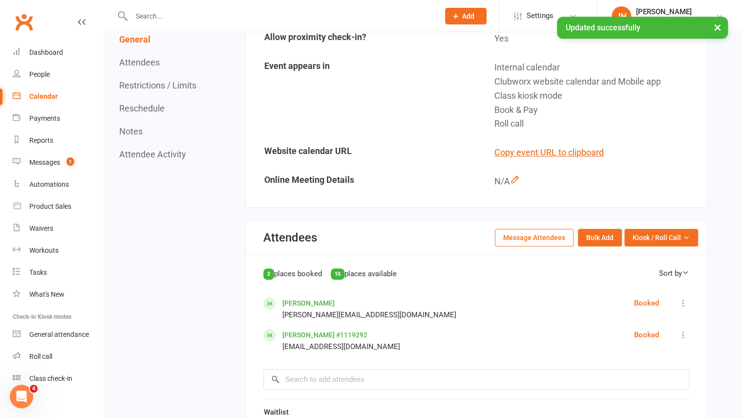
scroll to position [313, 0]
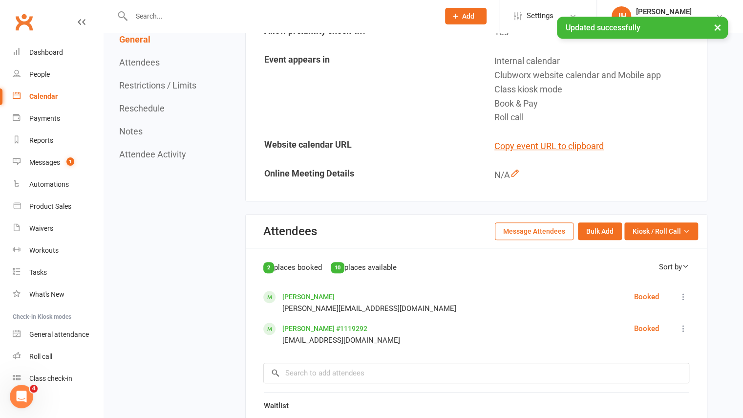
click at [679, 298] on icon at bounding box center [684, 297] width 10 height 10
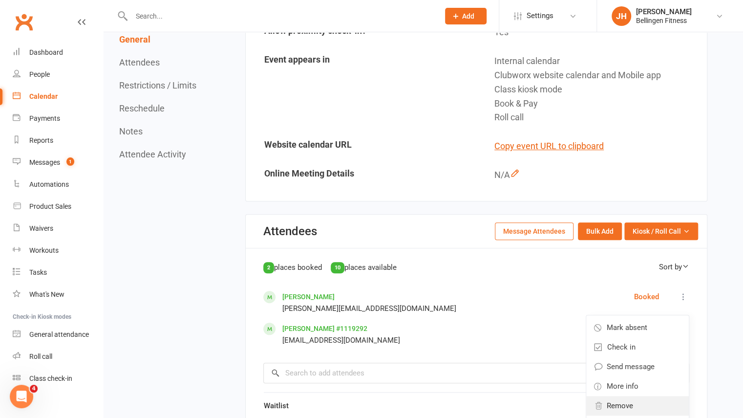
click at [623, 401] on span "Remove" at bounding box center [620, 406] width 26 height 12
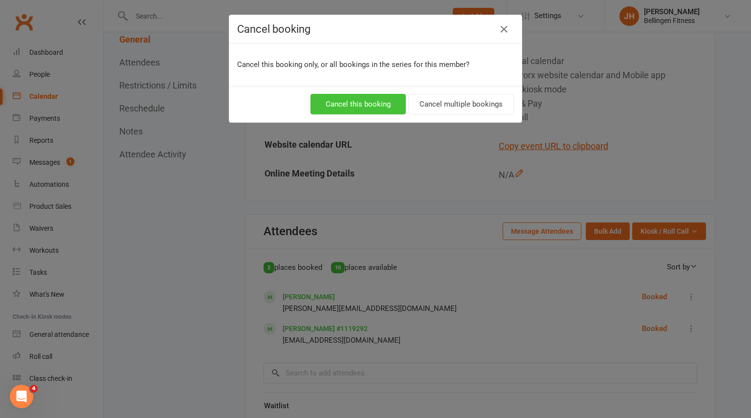
click at [388, 108] on button "Cancel this booking" at bounding box center [357, 104] width 95 height 21
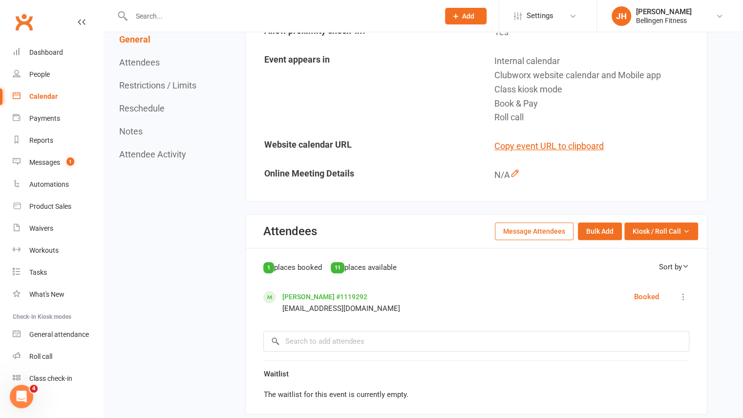
click at [684, 297] on div "Mark absent Check in Send message More info Remove All bookings for series" at bounding box center [684, 302] width 12 height 23
click at [684, 297] on icon at bounding box center [684, 297] width 10 height 10
click at [628, 396] on link "Remove" at bounding box center [638, 406] width 103 height 20
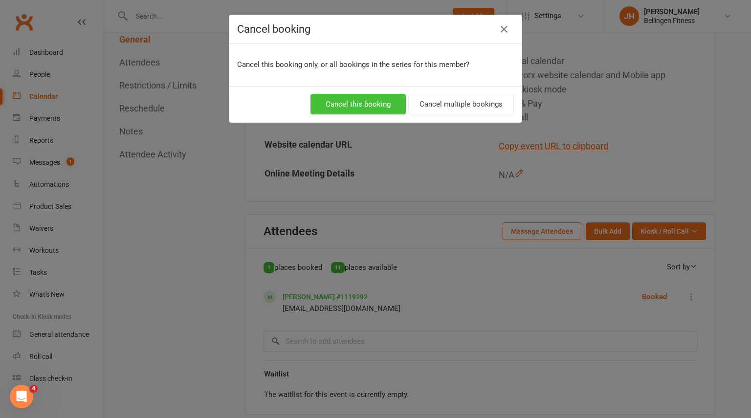
click at [367, 103] on button "Cancel this booking" at bounding box center [357, 104] width 95 height 21
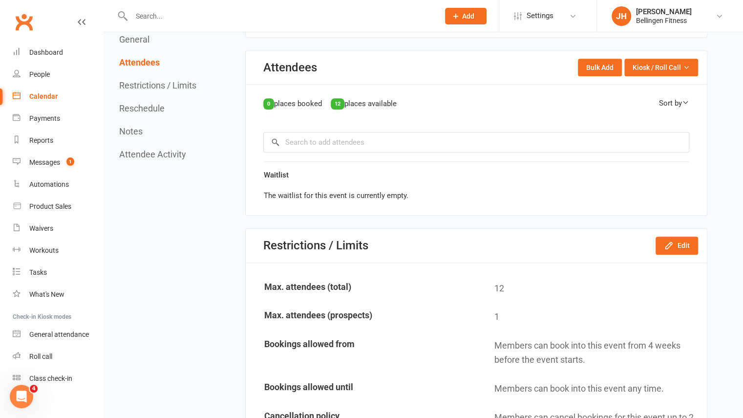
scroll to position [478, 0]
click at [680, 241] on button "Edit" at bounding box center [677, 245] width 43 height 18
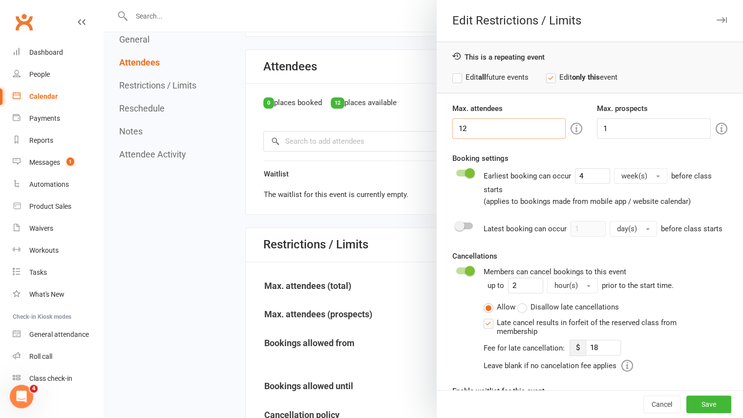
drag, startPoint x: 476, startPoint y: 127, endPoint x: 416, endPoint y: 137, distance: 60.6
click at [416, 0] on div "Edit Restrictions / Limits This is a repeating event Edit all future events Edi…" at bounding box center [424, 0] width 640 height 0
type input "0"
drag, startPoint x: 606, startPoint y: 129, endPoint x: 580, endPoint y: 127, distance: 26.5
click at [580, 127] on div "Max. attendees 0 Max. prospects 1" at bounding box center [590, 121] width 290 height 36
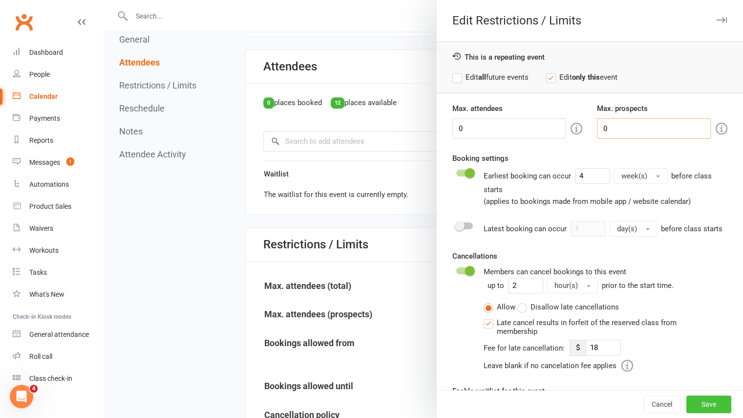
type input "0"
click at [695, 411] on button "Save" at bounding box center [709, 404] width 45 height 18
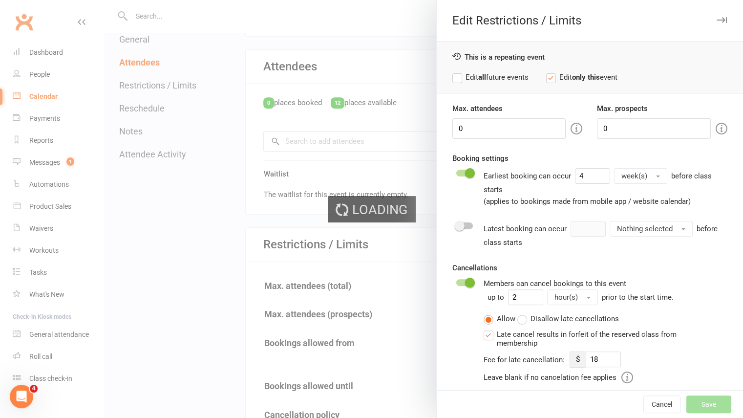
type input "18"
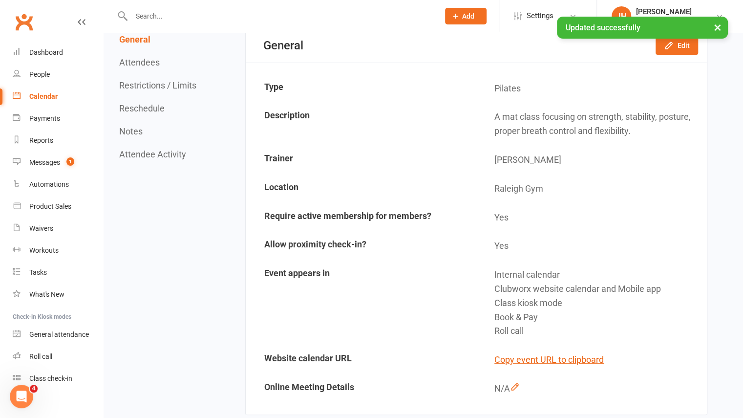
scroll to position [0, 0]
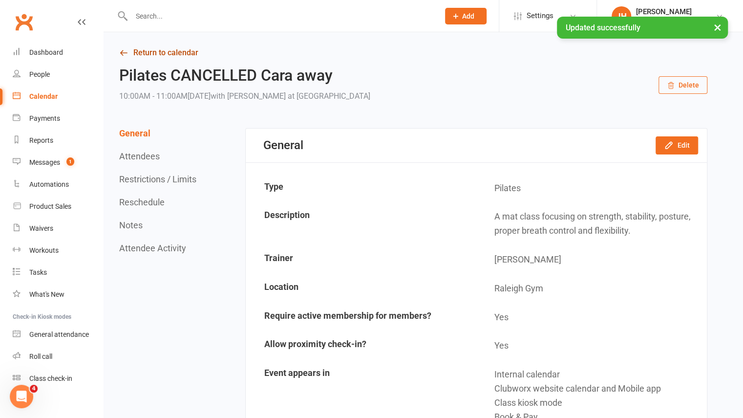
click at [153, 52] on link "Return to calendar" at bounding box center [413, 53] width 589 height 14
